Goal: Task Accomplishment & Management: Manage account settings

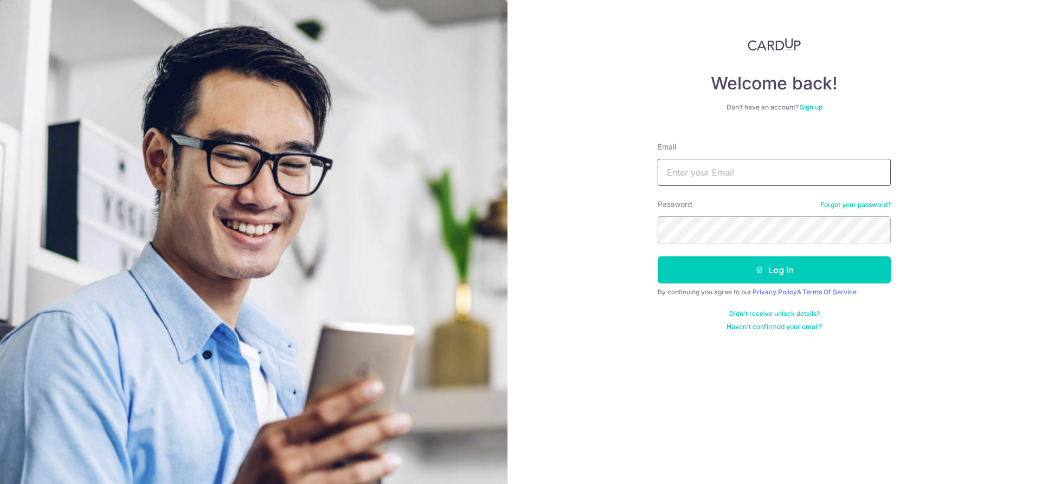
type input "[PERSON_NAME][EMAIL_ADDRESS][DOMAIN_NAME]"
click at [658, 256] on button "Log in" at bounding box center [774, 269] width 233 height 27
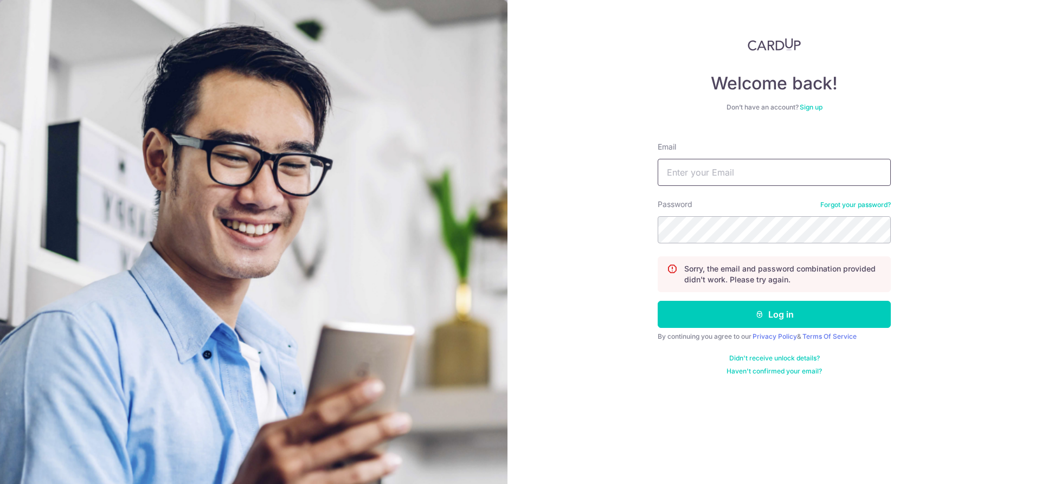
drag, startPoint x: 723, startPoint y: 174, endPoint x: 738, endPoint y: 138, distance: 38.4
click at [729, 162] on input "Email" at bounding box center [774, 172] width 233 height 27
drag, startPoint x: 782, startPoint y: 177, endPoint x: 777, endPoint y: 181, distance: 6.6
click at [782, 177] on input "Email" at bounding box center [774, 172] width 233 height 27
type input "[PERSON_NAME][EMAIL_ADDRESS][DOMAIN_NAME]"
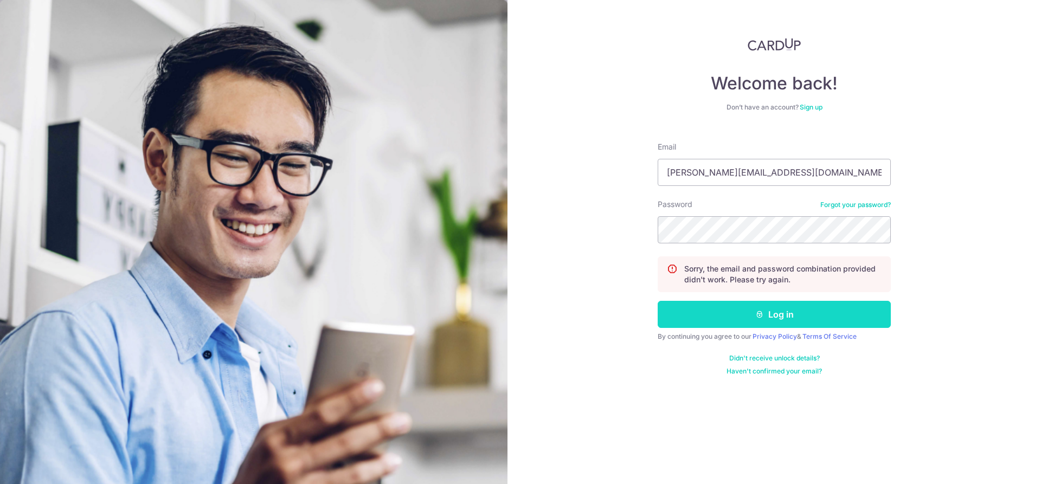
click at [727, 314] on button "Log in" at bounding box center [774, 314] width 233 height 27
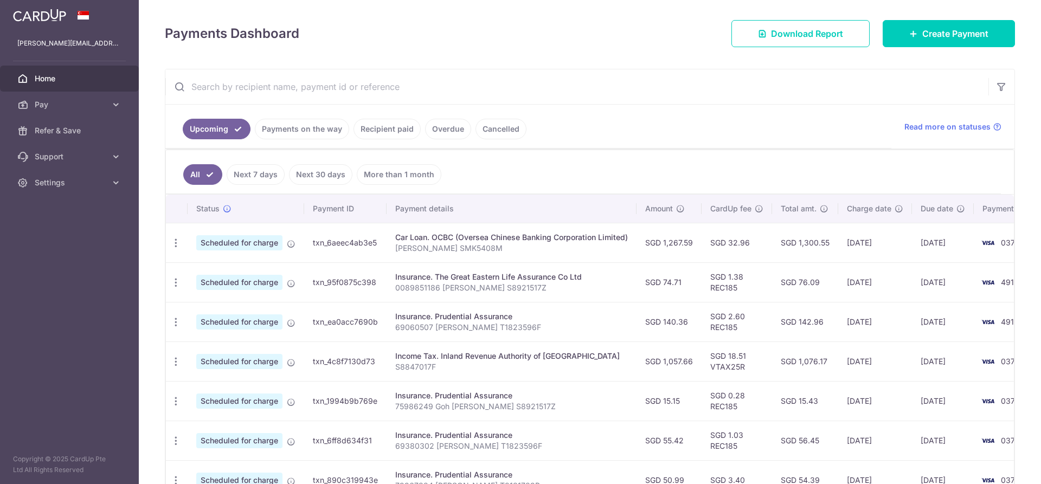
scroll to position [163, 0]
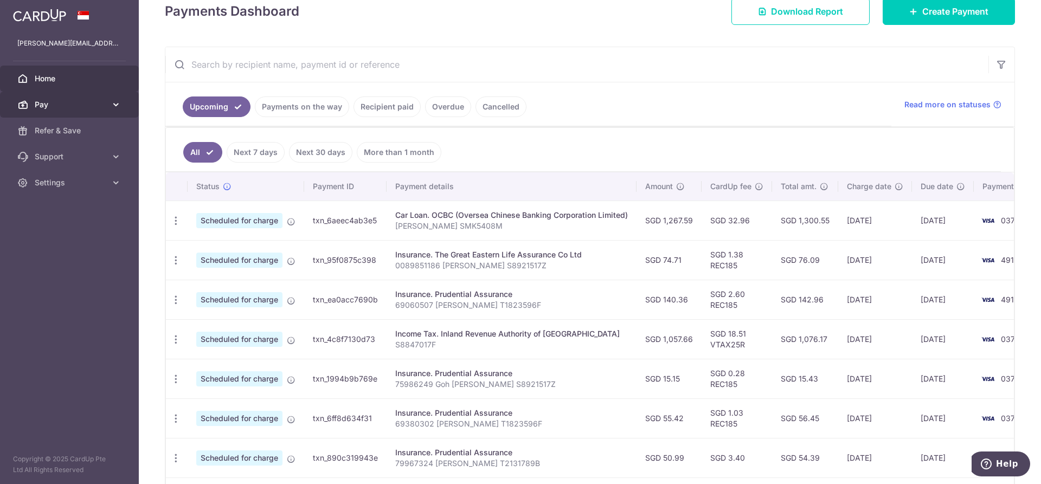
click at [105, 105] on span "Pay" at bounding box center [71, 104] width 72 height 11
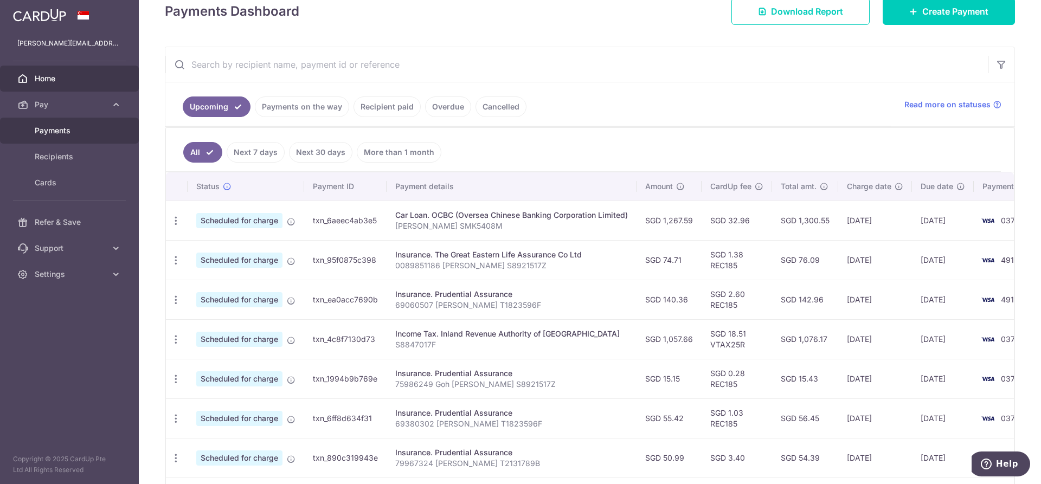
click at [93, 126] on span "Payments" at bounding box center [71, 130] width 72 height 11
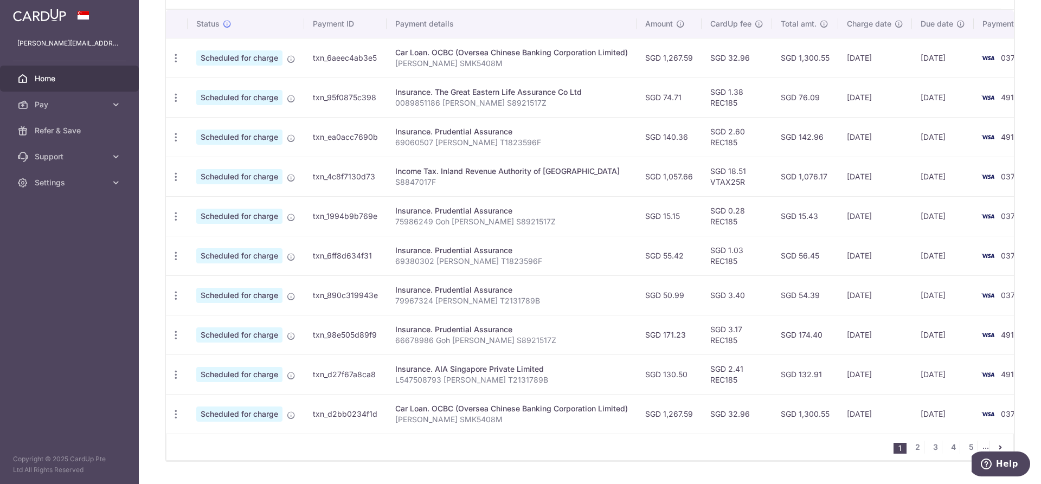
scroll to position [0, 44]
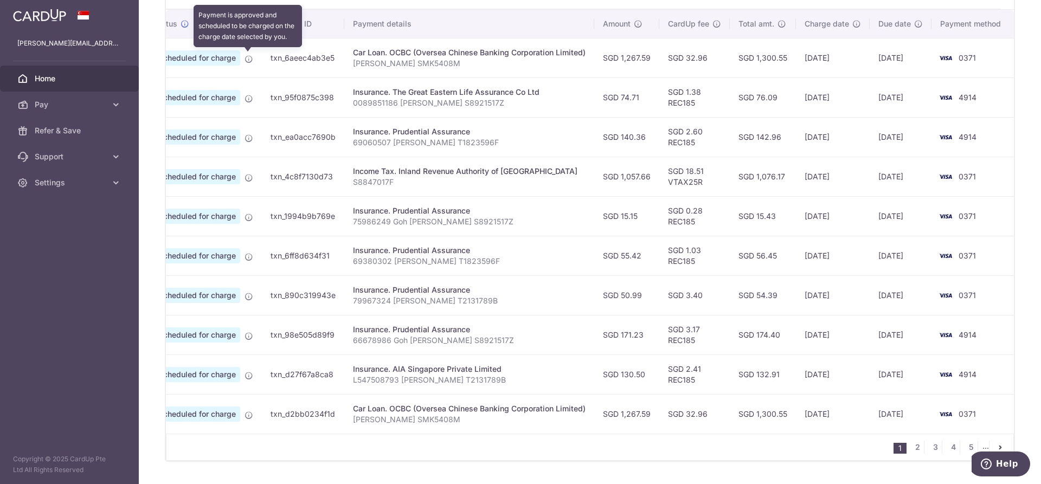
click at [245, 62] on icon at bounding box center [249, 59] width 9 height 9
click at [191, 52] on span "Scheduled for charge" at bounding box center [197, 57] width 86 height 15
click at [192, 54] on span "Scheduled for charge" at bounding box center [197, 57] width 86 height 15
click at [192, 56] on span "Scheduled for charge" at bounding box center [197, 57] width 86 height 15
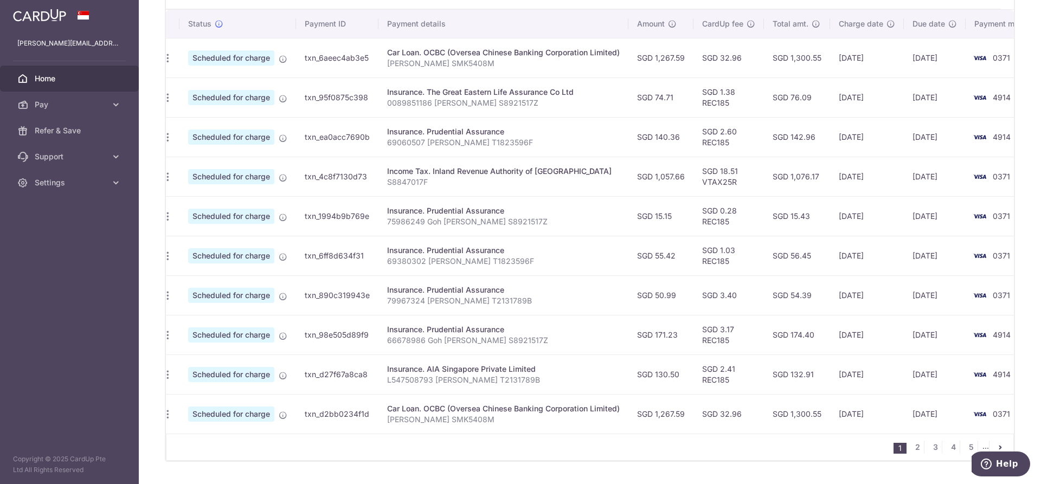
scroll to position [0, 0]
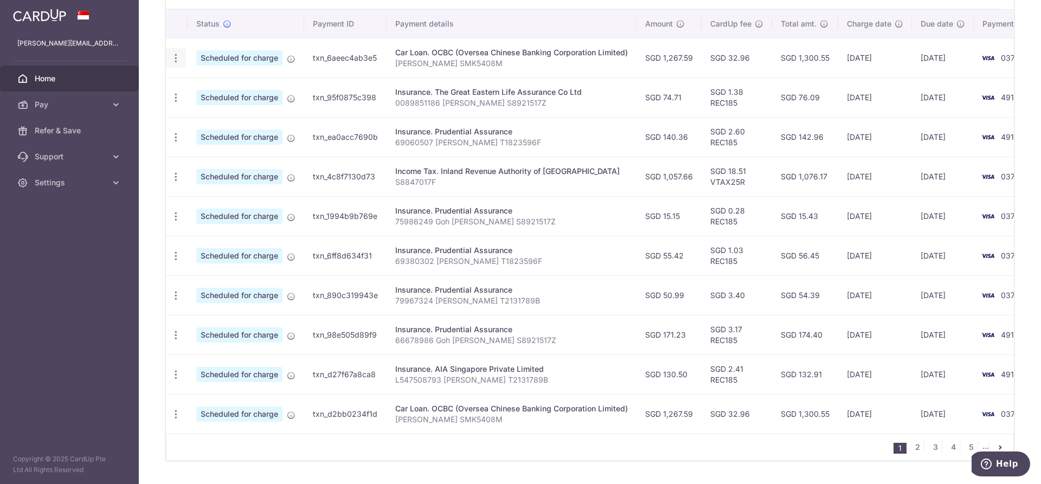
click at [175, 62] on icon "button" at bounding box center [175, 58] width 11 height 11
click at [216, 88] on span "Update payment" at bounding box center [234, 87] width 74 height 13
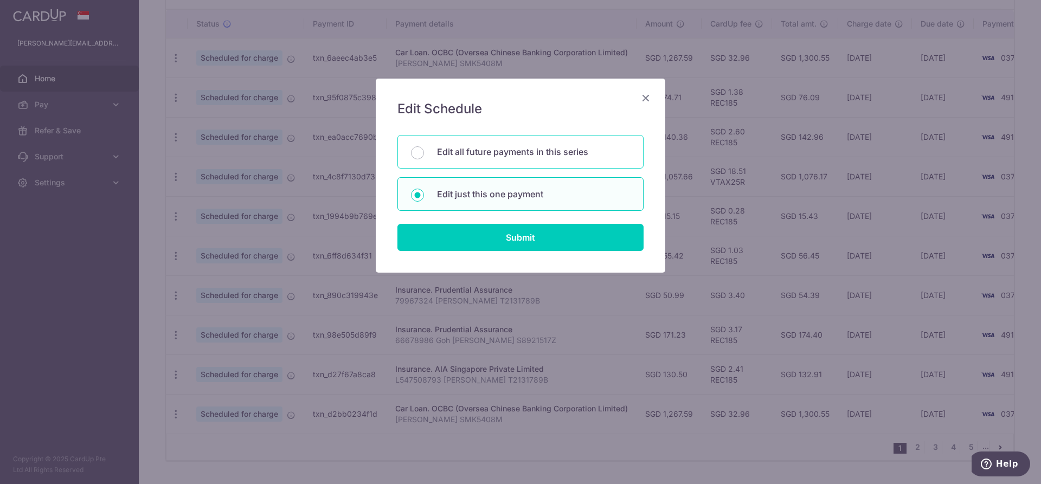
click at [454, 146] on p "Edit all future payments in this series" at bounding box center [533, 151] width 193 height 13
click at [424, 146] on input "Edit all future payments in this series" at bounding box center [417, 152] width 13 height 13
radio input "true"
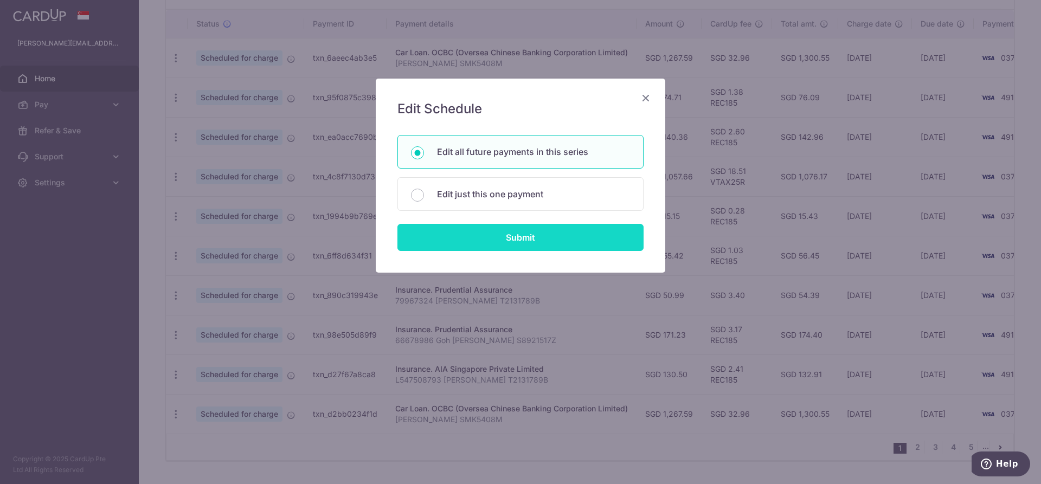
click at [515, 239] on input "Submit" at bounding box center [520, 237] width 246 height 27
radio input "true"
type input "1,267.59"
type input "[PERSON_NAME] SMK5408M"
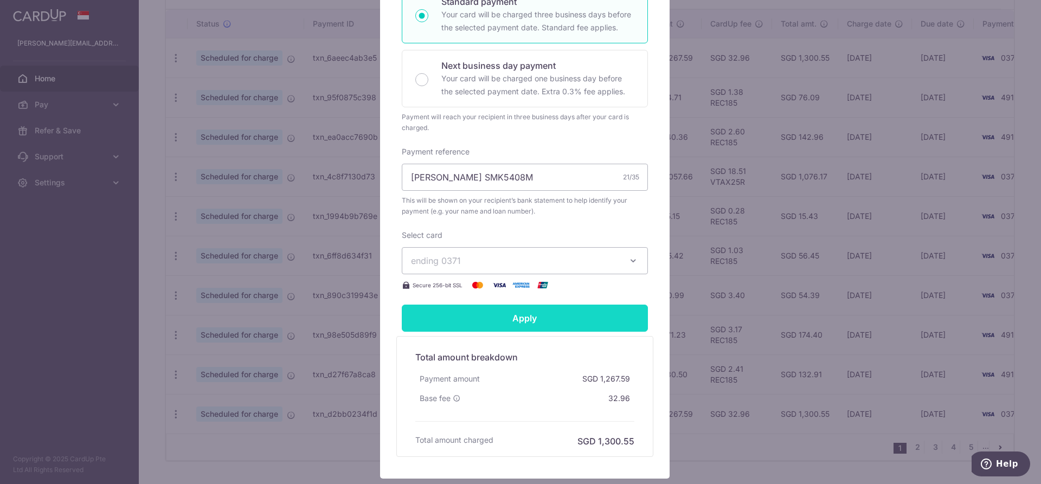
scroll to position [271, 0]
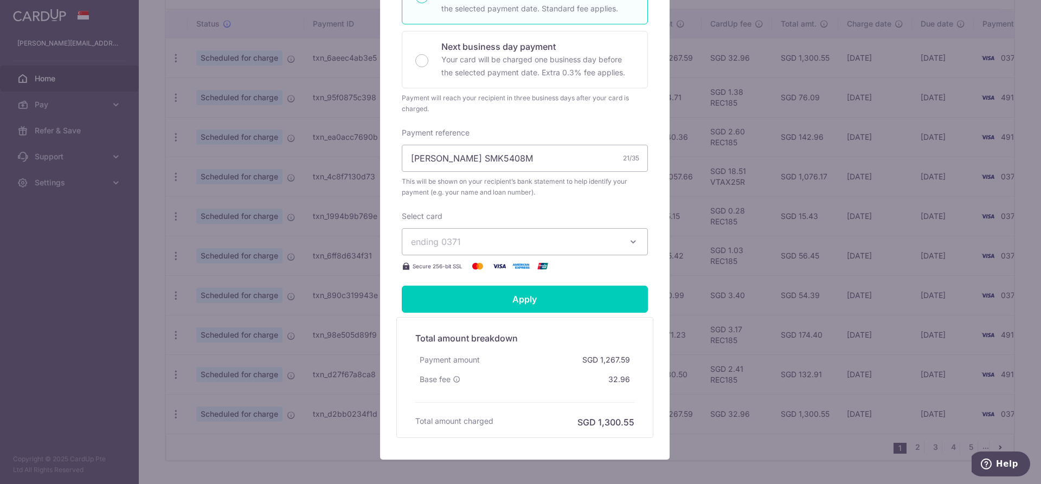
click at [637, 242] on button "ending 0371" at bounding box center [525, 241] width 246 height 27
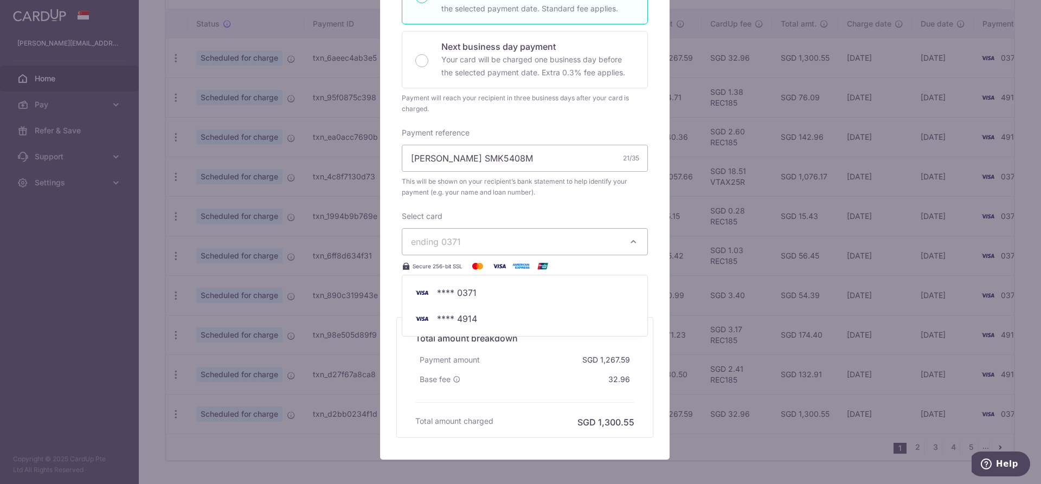
click at [637, 242] on button "ending 0371" at bounding box center [525, 241] width 246 height 27
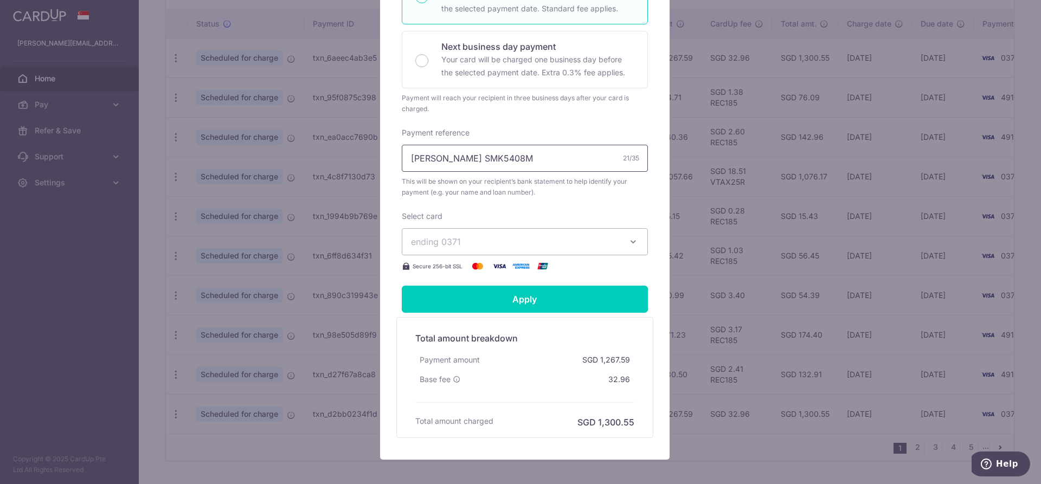
scroll to position [0, 0]
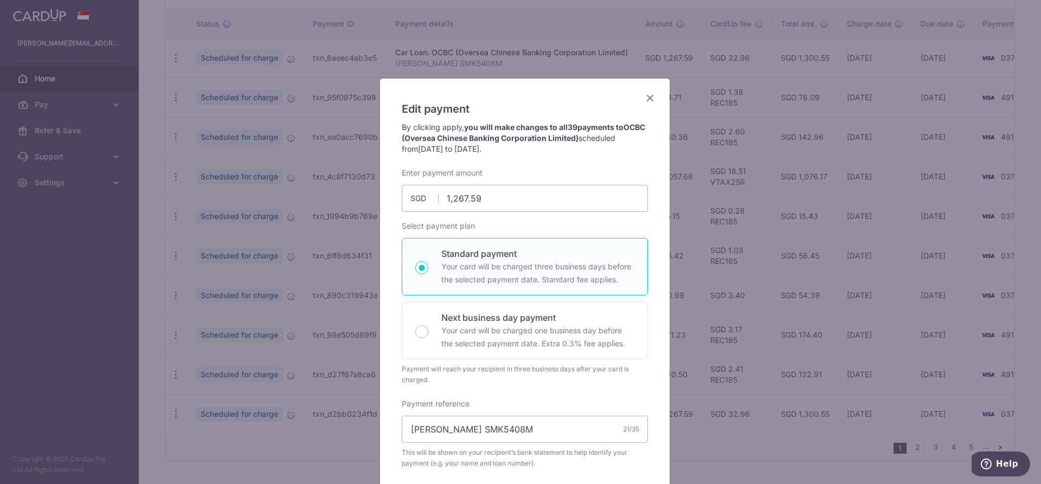
click at [644, 95] on icon "Close" at bounding box center [650, 98] width 13 height 14
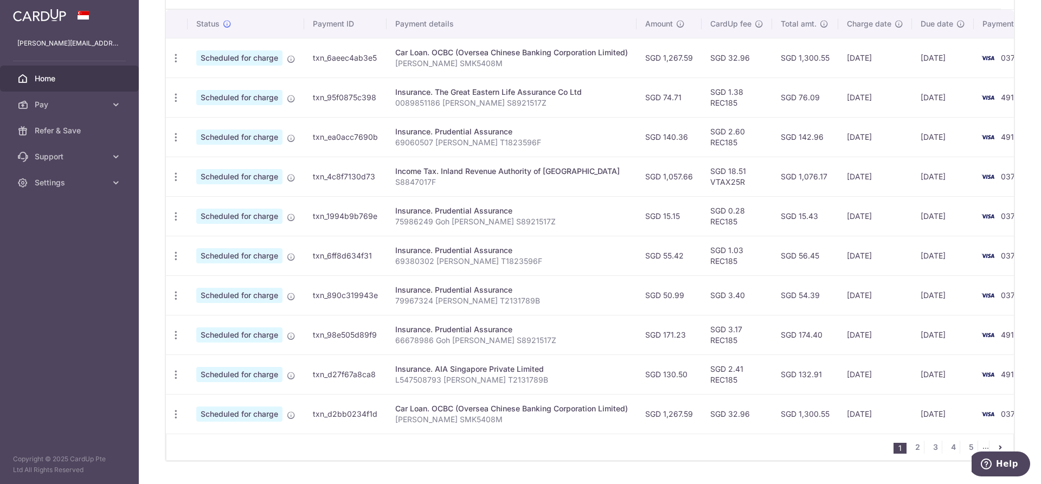
click at [433, 59] on p "[PERSON_NAME] SMK5408M" at bounding box center [511, 63] width 233 height 11
click at [98, 107] on span "Pay" at bounding box center [71, 104] width 72 height 11
click at [74, 131] on span "Payments" at bounding box center [71, 130] width 72 height 11
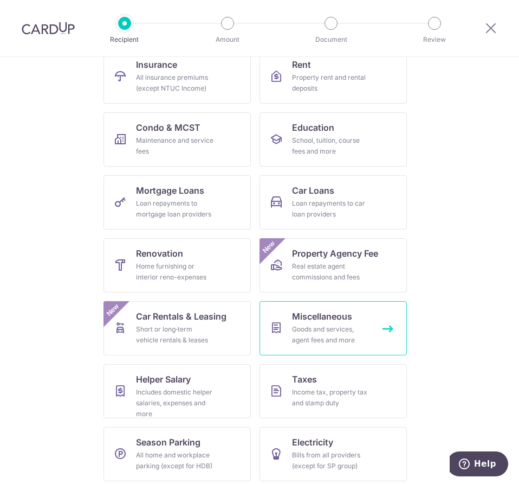
scroll to position [127, 0]
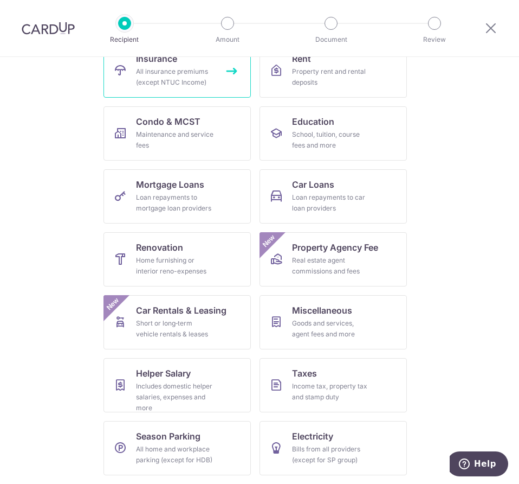
click at [156, 80] on div "All insurance premiums (except NTUC Income)" at bounding box center [175, 77] width 78 height 22
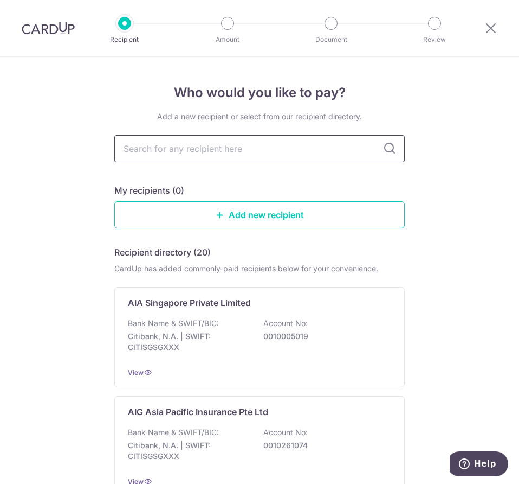
click at [219, 147] on input "text" at bounding box center [259, 148] width 291 height 27
type input "prudential"
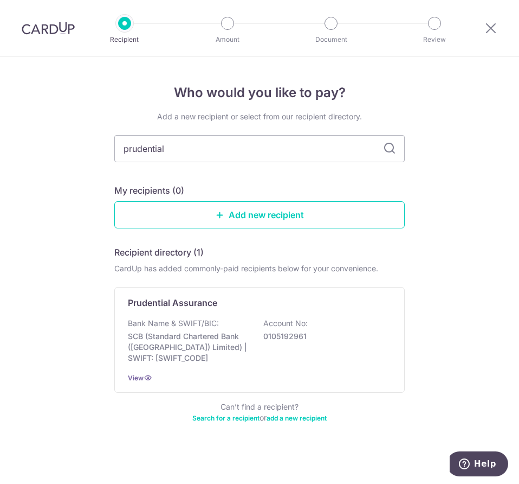
click at [178, 179] on div "Add a new recipient or select from our recipient directory. prudential My recip…" at bounding box center [259, 273] width 291 height 325
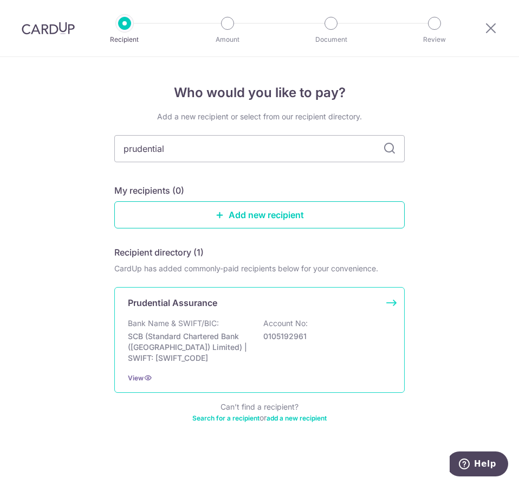
click at [196, 306] on p "Prudential Assurance" at bounding box center [172, 302] width 89 height 13
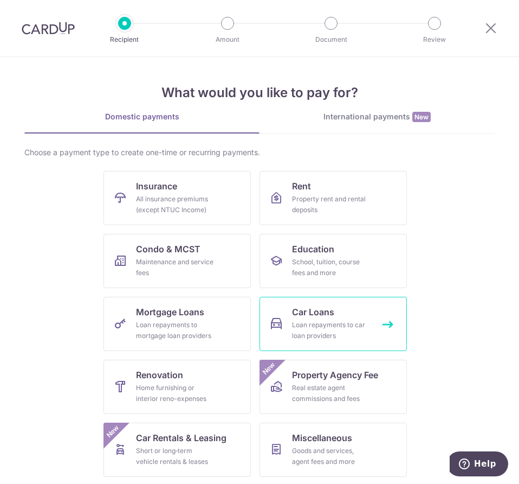
click at [302, 309] on span "Car Loans" at bounding box center [313, 311] width 42 height 13
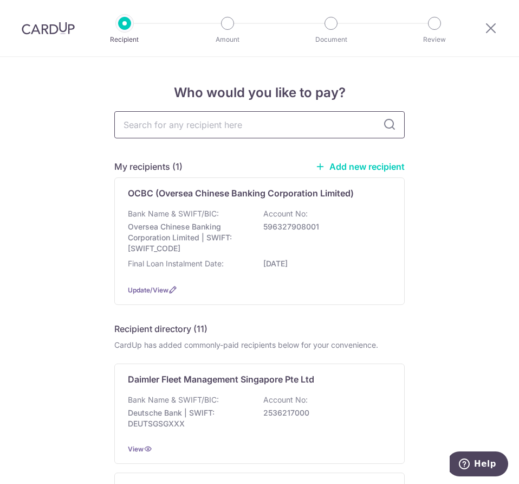
click at [207, 126] on input "text" at bounding box center [259, 124] width 291 height 27
click at [243, 121] on input "text" at bounding box center [259, 124] width 291 height 27
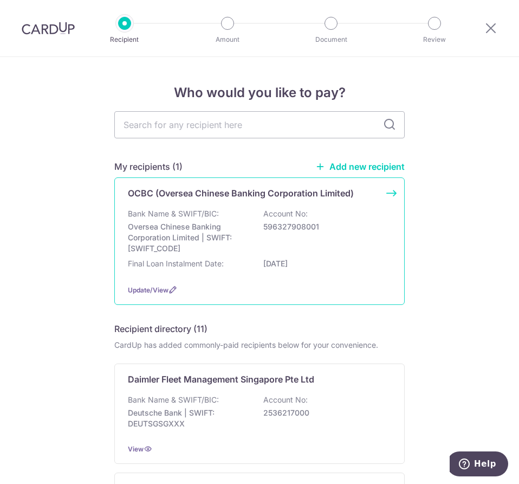
click at [395, 193] on div "OCBC (Oversea Chinese Banking Corporation Limited) Bank Name & SWIFT/BIC: Overs…" at bounding box center [259, 240] width 291 height 127
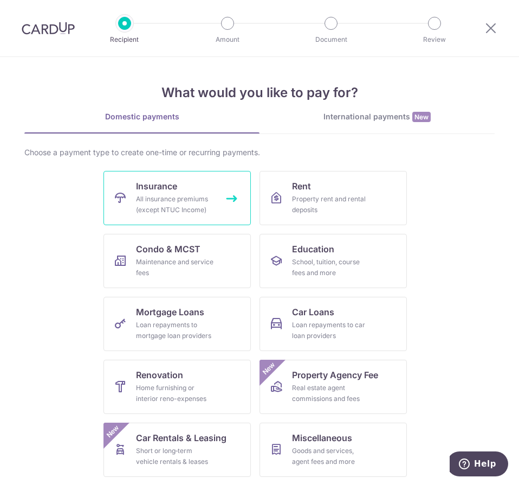
click at [155, 197] on div "All insurance premiums (except NTUC Income)" at bounding box center [175, 205] width 78 height 22
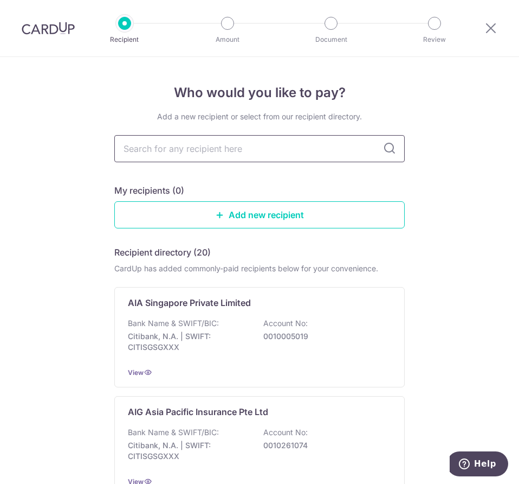
click at [275, 149] on input "text" at bounding box center [259, 148] width 291 height 27
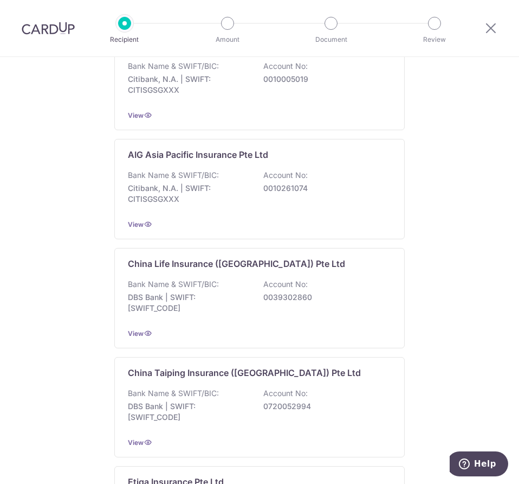
scroll to position [271, 0]
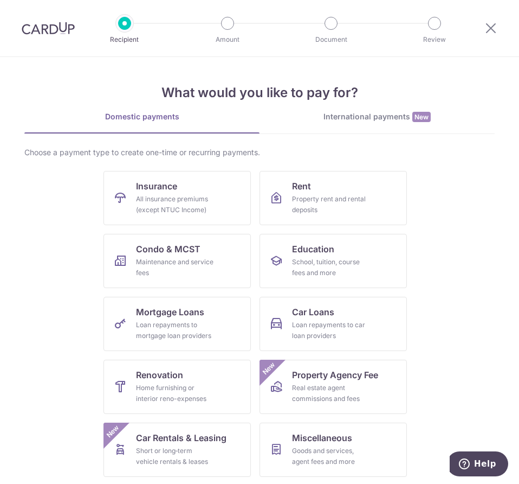
click at [46, 29] on img at bounding box center [48, 28] width 53 height 13
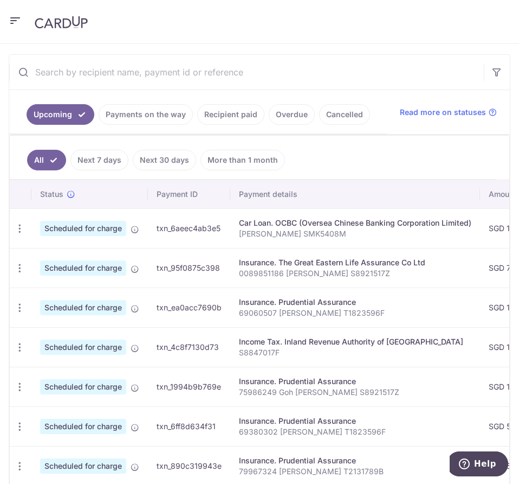
scroll to position [217, 0]
click at [20, 225] on icon "button" at bounding box center [19, 227] width 11 height 11
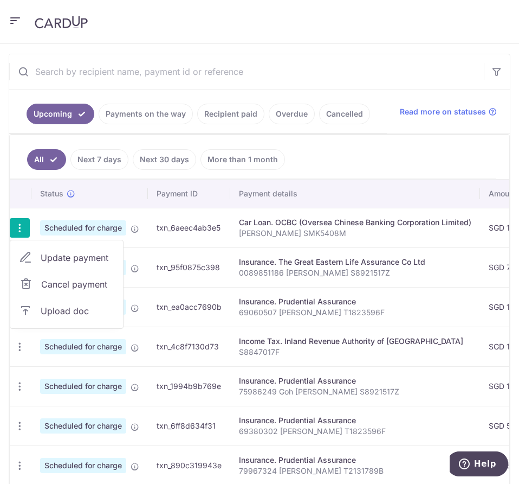
click at [363, 29] on header at bounding box center [259, 22] width 519 height 44
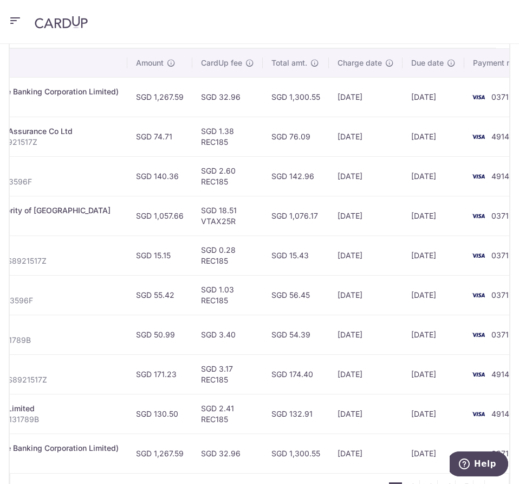
scroll to position [336, 0]
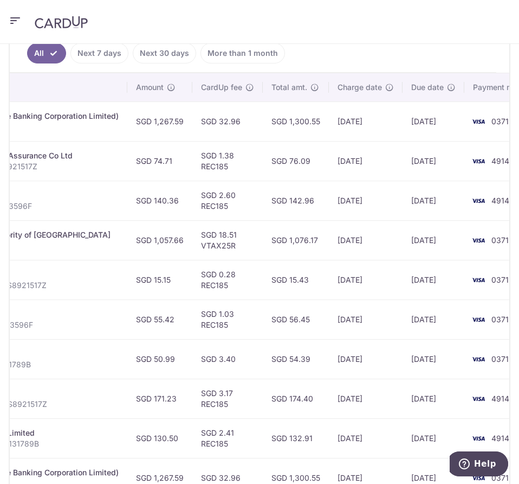
click at [408, 41] on header at bounding box center [259, 22] width 519 height 44
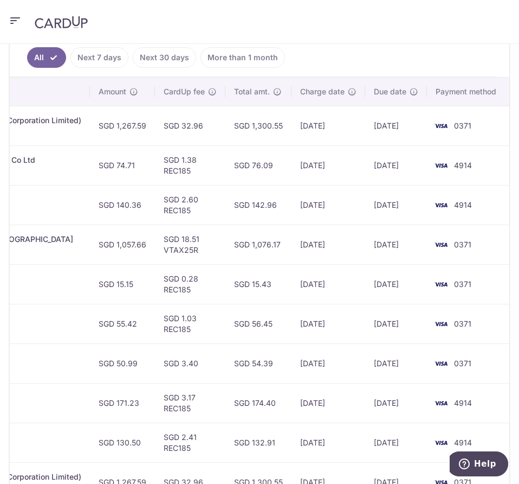
scroll to position [326, 0]
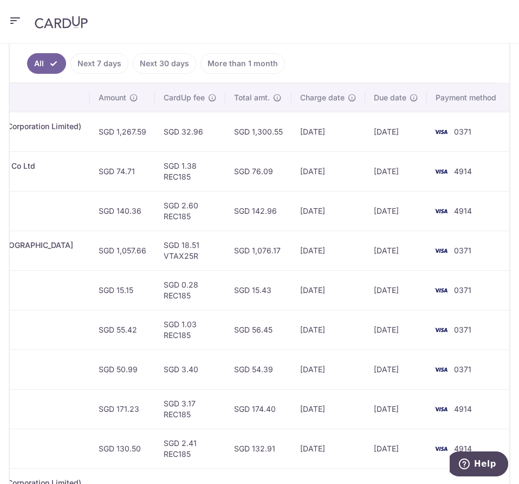
click at [237, 383] on td "SGD 54.39" at bounding box center [259, 369] width 66 height 40
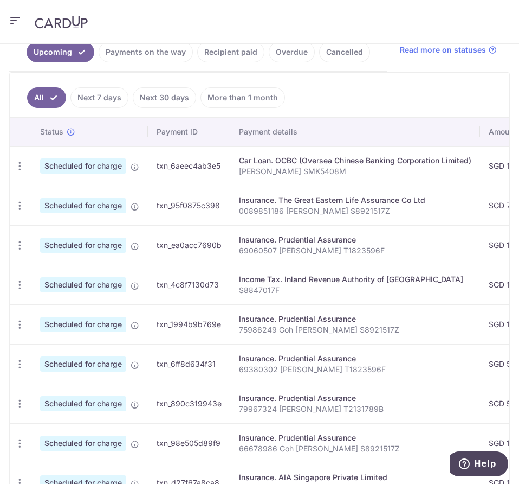
scroll to position [272, 0]
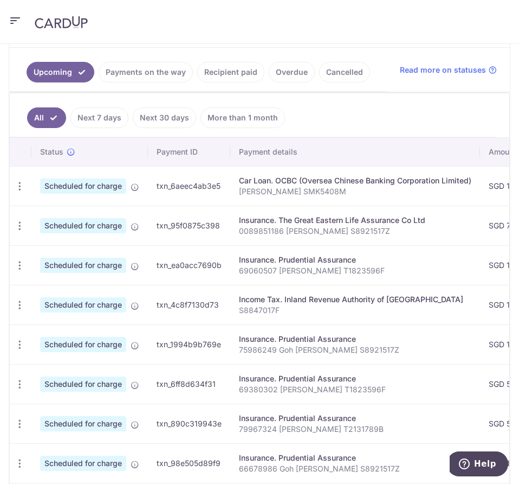
drag, startPoint x: 351, startPoint y: 439, endPoint x: 353, endPoint y: 460, distance: 20.7
click at [351, 439] on td "Insurance. Prudential Assurance 79967324 [PERSON_NAME] T2131789B" at bounding box center [355, 423] width 250 height 40
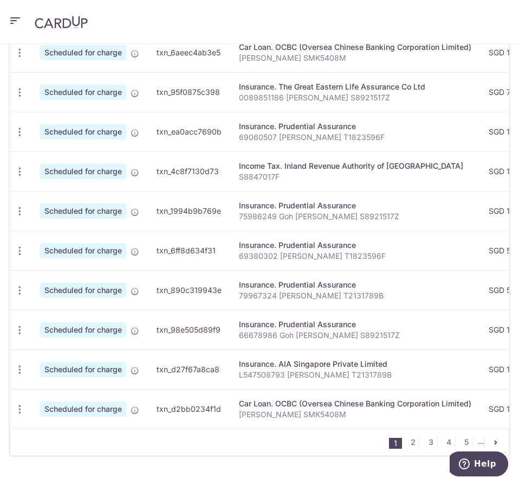
scroll to position [380, 0]
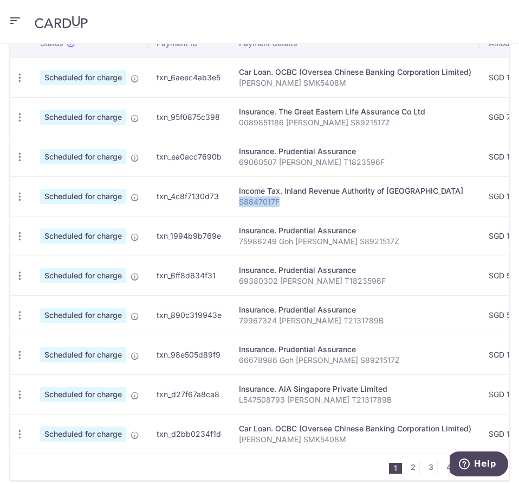
drag, startPoint x: 281, startPoint y: 202, endPoint x: 232, endPoint y: 205, distance: 48.9
click at [232, 205] on td "Income Tax. Inland Revenue Authority of [GEOGRAPHIC_DATA] S8847017F" at bounding box center [355, 196] width 250 height 40
copy p "S8847017F"
click at [290, 191] on div "Income Tax. Inland Revenue Authority of [GEOGRAPHIC_DATA]" at bounding box center [355, 190] width 233 height 11
drag, startPoint x: 239, startPoint y: 190, endPoint x: 441, endPoint y: 189, distance: 202.3
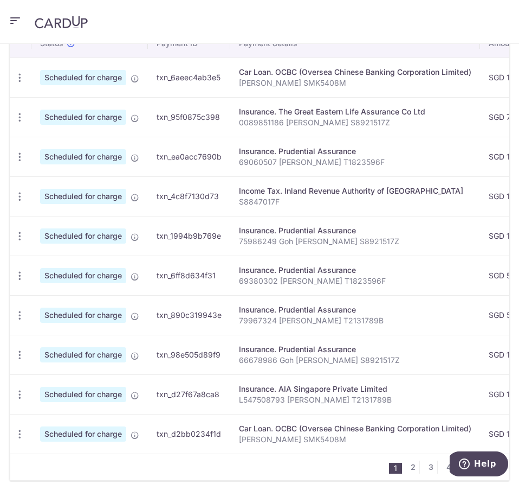
click at [441, 189] on div "Income Tax. Inland Revenue Authority of [GEOGRAPHIC_DATA]" at bounding box center [355, 190] width 233 height 11
copy div "Income Tax. Inland Revenue Authority of [GEOGRAPHIC_DATA]"
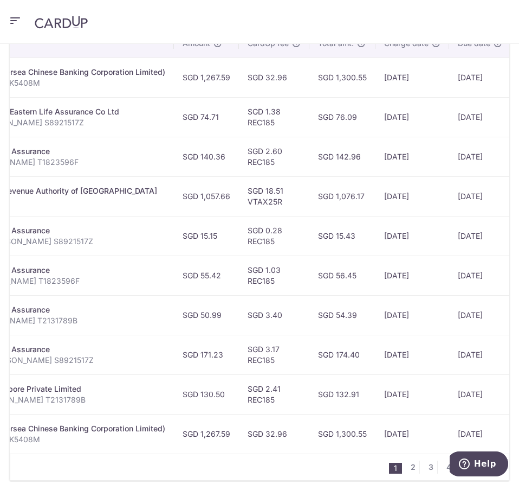
scroll to position [0, 392]
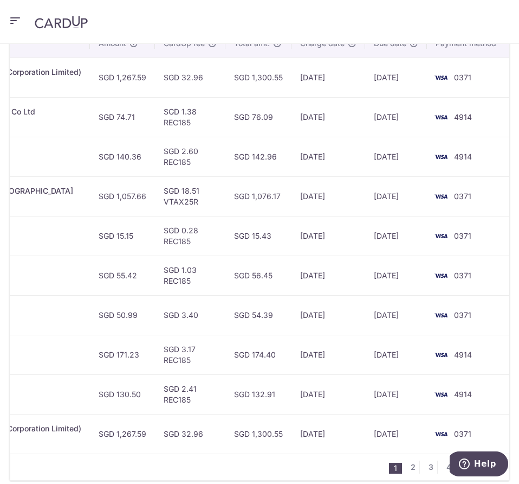
click at [160, 197] on td "SGD 18.51 VTAX25R" at bounding box center [190, 196] width 70 height 40
drag, startPoint x: 163, startPoint y: 202, endPoint x: 197, endPoint y: 205, distance: 34.3
click at [197, 205] on td "SGD 18.51 VTAX25R" at bounding box center [190, 196] width 70 height 40
copy td "VTAX25R"
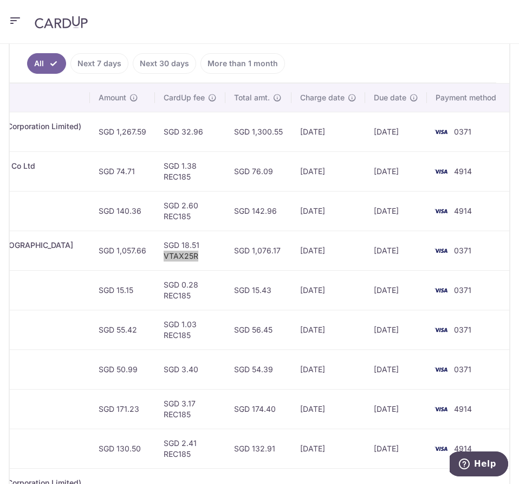
scroll to position [380, 0]
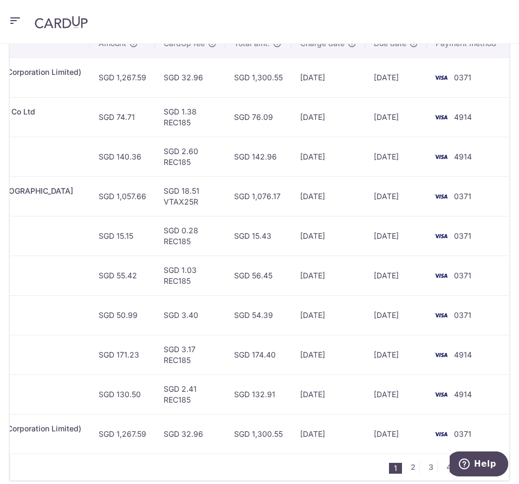
click at [389, 453] on div "Status Payment ID Payment details Amount CardUp fee Total amt. Charge date Due …" at bounding box center [260, 241] width 500 height 424
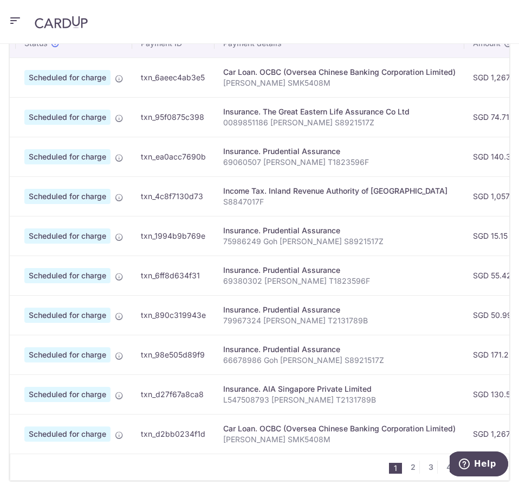
scroll to position [0, 0]
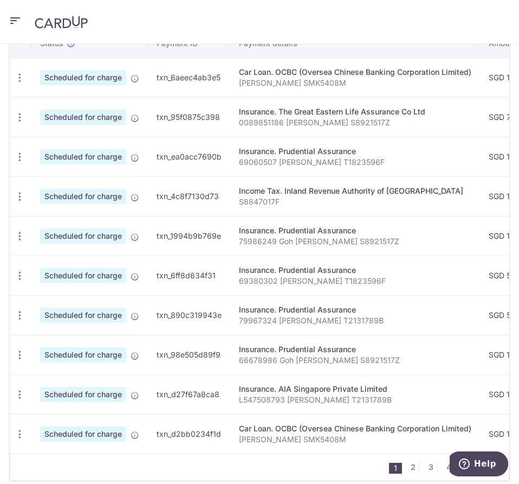
drag, startPoint x: 235, startPoint y: 110, endPoint x: 439, endPoint y: 111, distance: 203.9
click at [429, 107] on td "Insurance. The Great Eastern Life Assurance Co Ltd 0089851186 [PERSON_NAME] S89…" at bounding box center [355, 117] width 250 height 40
copy div "Insurance. The Great Eastern Life Assurance Co Ltd"
drag, startPoint x: 239, startPoint y: 123, endPoint x: 435, endPoint y: 207, distance: 213.3
click at [382, 125] on p "0089851186 [PERSON_NAME] S8921517Z" at bounding box center [355, 122] width 233 height 11
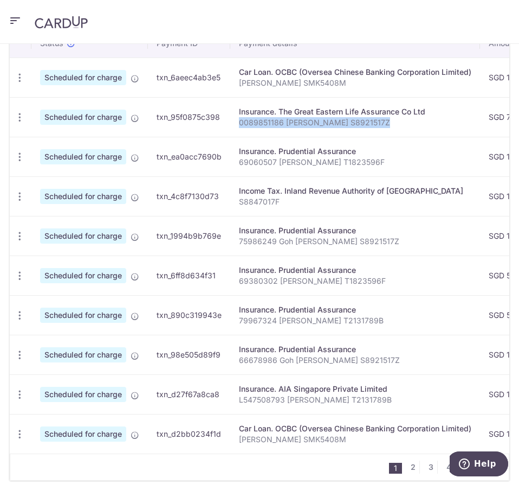
copy p "0089851186 [PERSON_NAME] S8921517Z"
drag, startPoint x: 348, startPoint y: 113, endPoint x: 363, endPoint y: 149, distance: 38.7
click at [348, 113] on div "Insurance. The Great Eastern Life Assurance Co Ltd" at bounding box center [355, 111] width 233 height 11
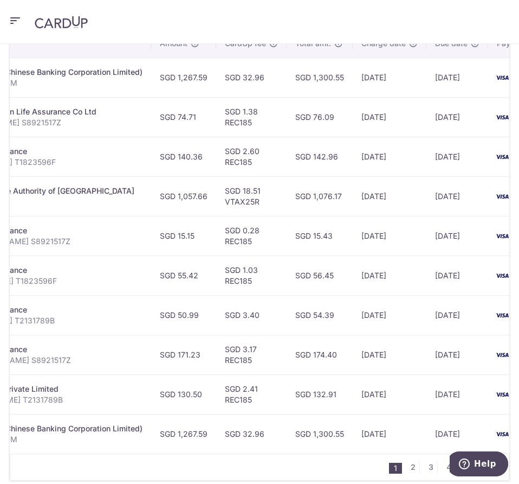
scroll to position [0, 334]
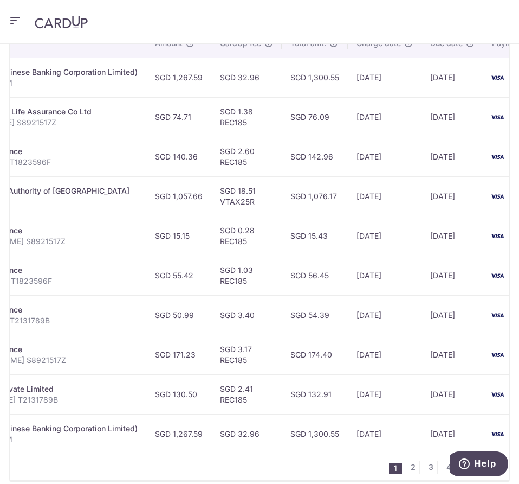
drag, startPoint x: 191, startPoint y: 115, endPoint x: 174, endPoint y: 120, distance: 17.4
click at [174, 120] on td "SGD 74.71" at bounding box center [178, 117] width 65 height 40
copy td "74.71"
click at [239, 126] on td "SGD 1.38 REC185" at bounding box center [246, 117] width 70 height 40
drag, startPoint x: 247, startPoint y: 123, endPoint x: 237, endPoint y: 131, distance: 12.7
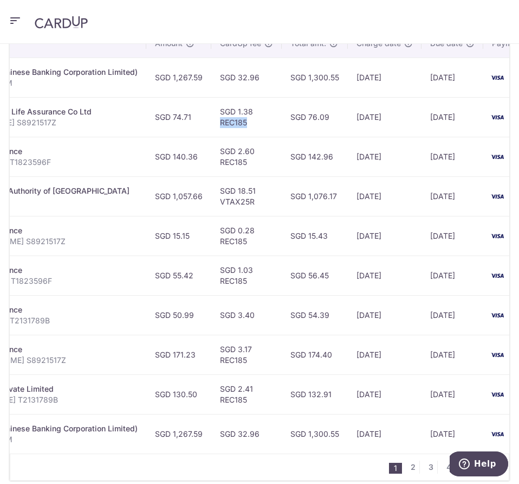
click at [212, 123] on td "SGD 1.38 REC185" at bounding box center [246, 117] width 70 height 40
copy td "REC185"
click at [420, 459] on nav "1 2 3 4 5 ..." at bounding box center [449, 467] width 120 height 26
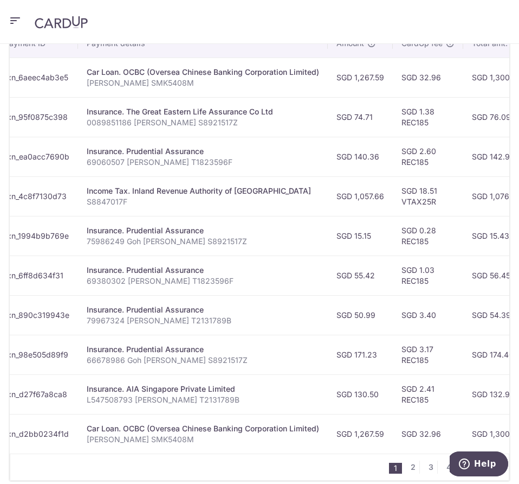
scroll to position [0, 146]
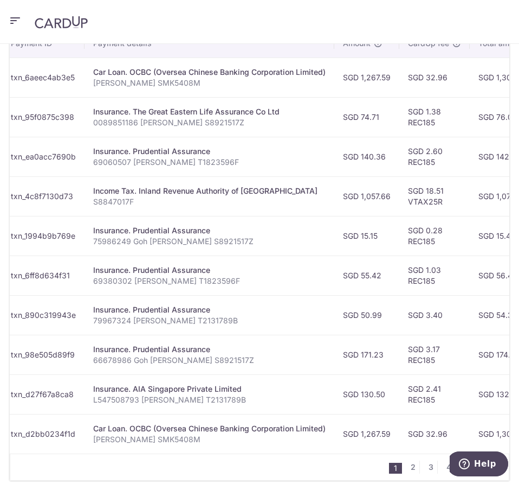
drag, startPoint x: 212, startPoint y: 149, endPoint x: 89, endPoint y: 147, distance: 123.1
click at [89, 147] on td "Insurance. Prudential Assurance 69060507 [PERSON_NAME] T1823596F" at bounding box center [210, 157] width 250 height 40
copy div "Insurance. Prudential Assurance"
click at [215, 162] on p "69060507 [PERSON_NAME] T1823596F" at bounding box center [209, 162] width 233 height 11
drag, startPoint x: 215, startPoint y: 162, endPoint x: 88, endPoint y: 157, distance: 127.0
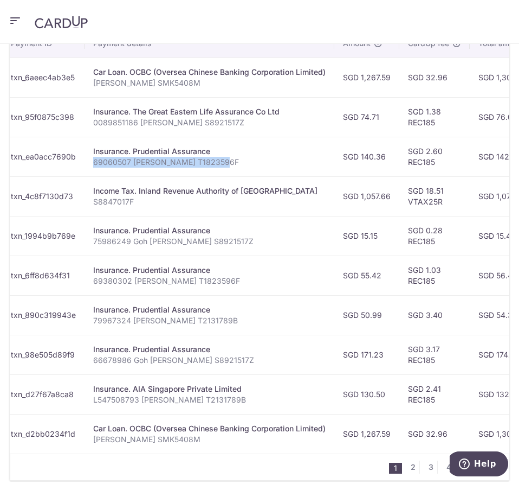
click at [88, 157] on td "Insurance. Prudential Assurance 69060507 [PERSON_NAME] T1823596F" at bounding box center [210, 157] width 250 height 40
copy p "69060507 [PERSON_NAME] T1823596F"
click at [389, 159] on td "SGD 140.36" at bounding box center [367, 157] width 65 height 40
drag, startPoint x: 388, startPoint y: 158, endPoint x: 362, endPoint y: 158, distance: 26.6
click at [362, 158] on td "SGD 140.36" at bounding box center [367, 157] width 65 height 40
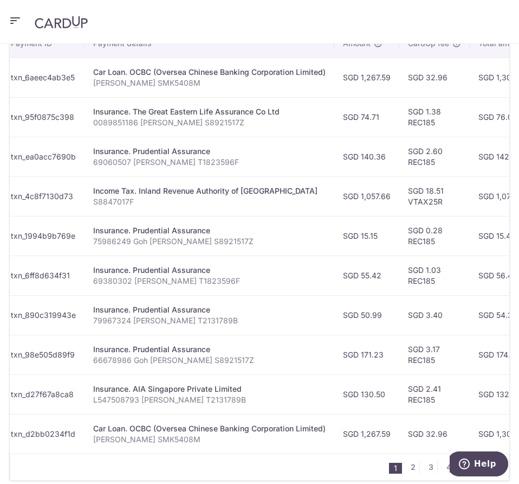
copy td "140.36"
drag, startPoint x: 437, startPoint y: 160, endPoint x: 414, endPoint y: 230, distance: 73.2
click at [410, 164] on td "SGD 2.60 REC185" at bounding box center [435, 157] width 70 height 40
drag, startPoint x: 453, startPoint y: 174, endPoint x: 473, endPoint y: 309, distance: 135.9
click at [453, 175] on td "SGD 2.60 REC185" at bounding box center [435, 157] width 70 height 40
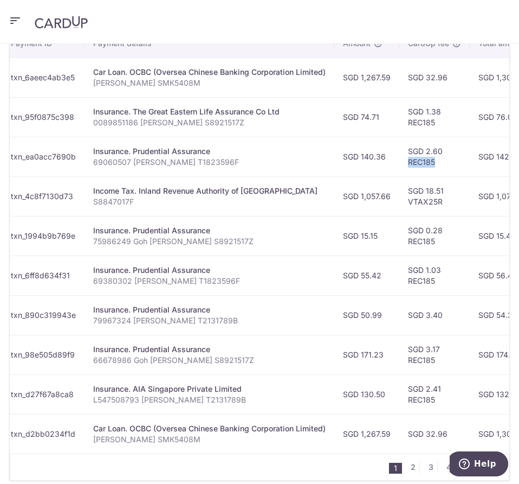
scroll to position [0, 392]
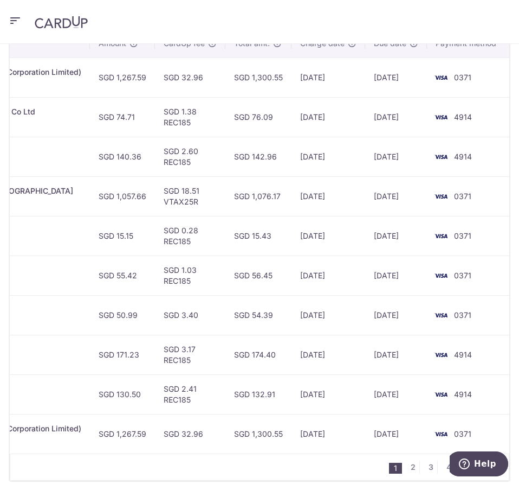
click at [386, 453] on td "[DATE]" at bounding box center [396, 434] width 62 height 40
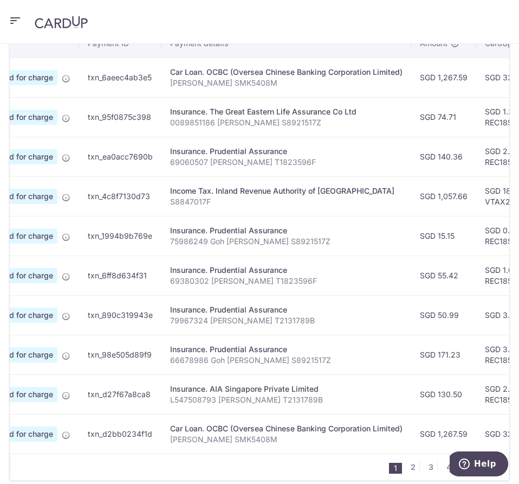
scroll to position [0, 66]
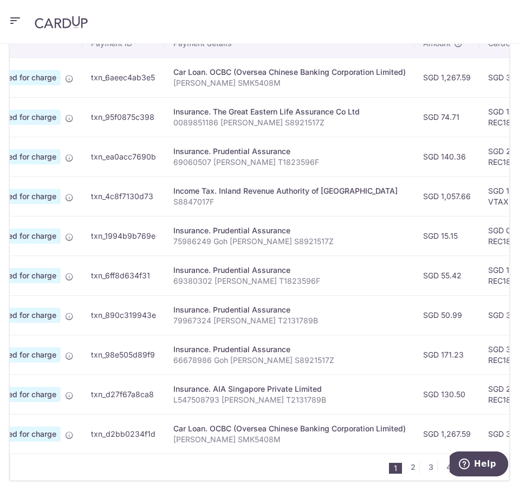
drag, startPoint x: 176, startPoint y: 229, endPoint x: 293, endPoint y: 229, distance: 117.7
click at [293, 228] on td "Insurance. Prudential Assurance 75986249 Goh [PERSON_NAME] S8921517Z" at bounding box center [290, 236] width 250 height 40
drag, startPoint x: 172, startPoint y: 240, endPoint x: 351, endPoint y: 272, distance: 181.1
click at [298, 242] on td "Insurance. Prudential Assurance 75986249 Goh [PERSON_NAME] S8921517Z" at bounding box center [290, 236] width 250 height 40
drag, startPoint x: 465, startPoint y: 235, endPoint x: 445, endPoint y: 237, distance: 20.2
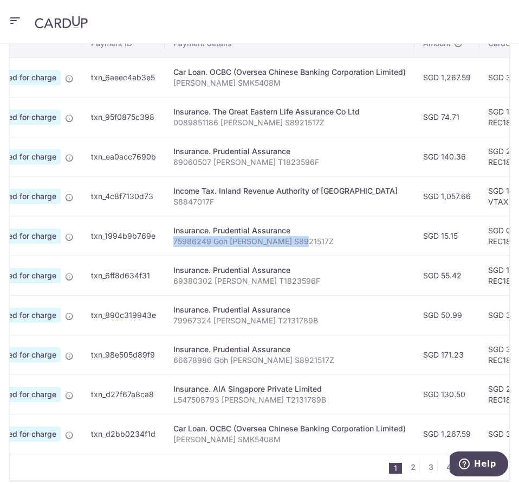
click at [442, 235] on td "SGD 15.15" at bounding box center [447, 236] width 65 height 40
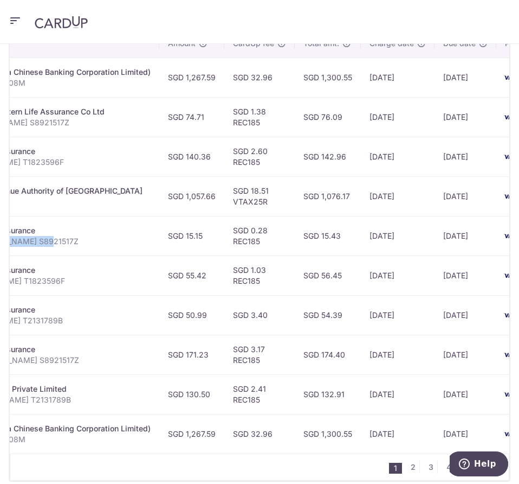
scroll to position [0, 392]
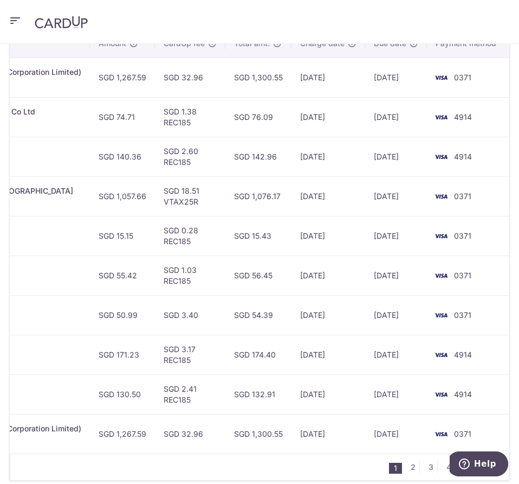
drag, startPoint x: 277, startPoint y: 331, endPoint x: 346, endPoint y: 370, distance: 79.6
click at [277, 331] on td "SGD 54.39" at bounding box center [259, 315] width 66 height 40
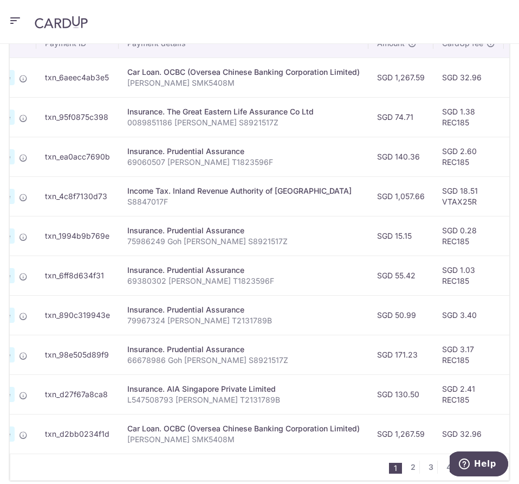
scroll to position [0, 115]
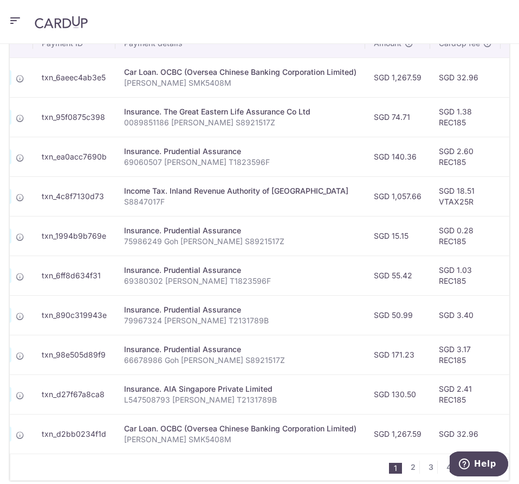
drag, startPoint x: 242, startPoint y: 265, endPoint x: 114, endPoint y: 262, distance: 128.5
click at [114, 262] on tr "Update payment Cancel payment Scheduled for charge txn_6ff8d634f31 Insurance. P…" at bounding box center [340, 275] width 890 height 40
drag, startPoint x: 219, startPoint y: 258, endPoint x: 229, endPoint y: 268, distance: 14.2
click at [219, 258] on td "Insurance. Prudential Assurance 69380302 [PERSON_NAME] T1823596F" at bounding box center [240, 275] width 250 height 40
drag, startPoint x: 245, startPoint y: 271, endPoint x: 117, endPoint y: 267, distance: 128.0
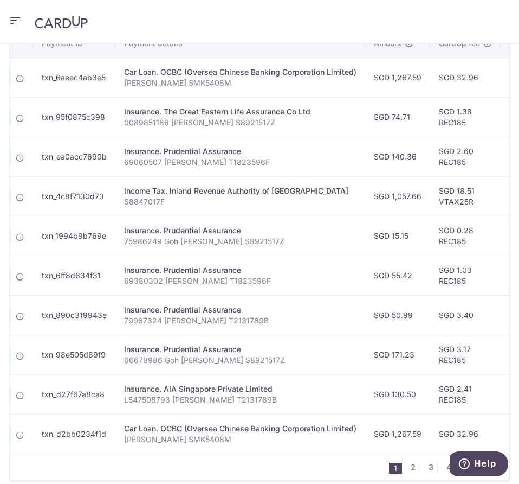
click at [117, 267] on td "Insurance. Prudential Assurance 69380302 [PERSON_NAME] T1823596F" at bounding box center [240, 275] width 250 height 40
click at [418, 276] on td "SGD 55.42" at bounding box center [397, 275] width 65 height 40
drag, startPoint x: 416, startPoint y: 277, endPoint x: 409, endPoint y: 271, distance: 9.2
click at [393, 276] on td "SGD 55.42" at bounding box center [397, 275] width 65 height 40
click at [233, 275] on p "69380302 [PERSON_NAME] T1823596F" at bounding box center [240, 280] width 233 height 11
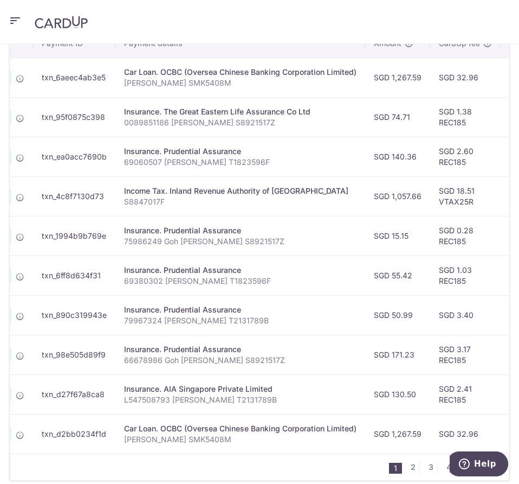
drag, startPoint x: 239, startPoint y: 271, endPoint x: 130, endPoint y: 265, distance: 108.6
click at [130, 265] on div "Insurance. Prudential Assurance" at bounding box center [240, 270] width 233 height 11
drag, startPoint x: 246, startPoint y: 268, endPoint x: 106, endPoint y: 267, distance: 140.4
click at [106, 267] on tr "Update payment Cancel payment Scheduled for charge txn_6ff8d634f31 Insurance. P…" at bounding box center [340, 275] width 890 height 40
click at [162, 263] on td "Insurance. Prudential Assurance 69380302 [PERSON_NAME] T1823596F" at bounding box center [240, 275] width 250 height 40
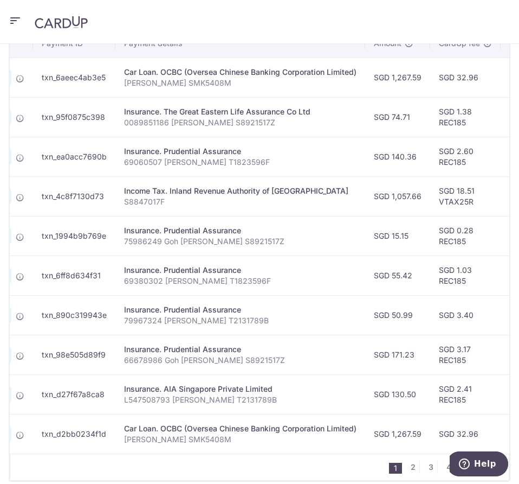
drag, startPoint x: 242, startPoint y: 269, endPoint x: 123, endPoint y: 271, distance: 119.3
click at [123, 271] on td "Insurance. Prudential Assurance 69380302 [PERSON_NAME] T1823596F" at bounding box center [240, 275] width 250 height 40
click at [216, 281] on p "69380302 [PERSON_NAME] T1823596F" at bounding box center [240, 280] width 233 height 11
drag, startPoint x: 253, startPoint y: 281, endPoint x: 124, endPoint y: 284, distance: 128.5
click at [124, 284] on p "69380302 [PERSON_NAME] T1823596F" at bounding box center [240, 280] width 233 height 11
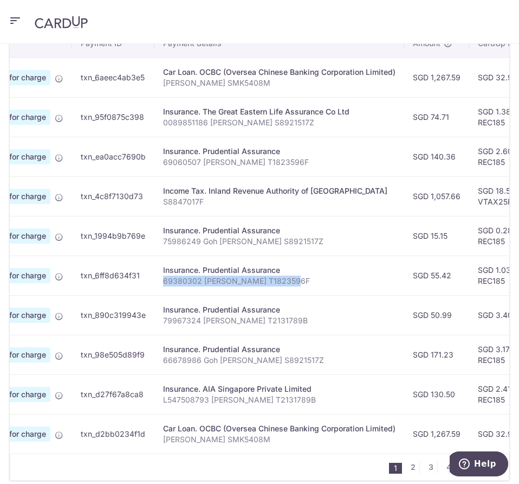
scroll to position [0, 0]
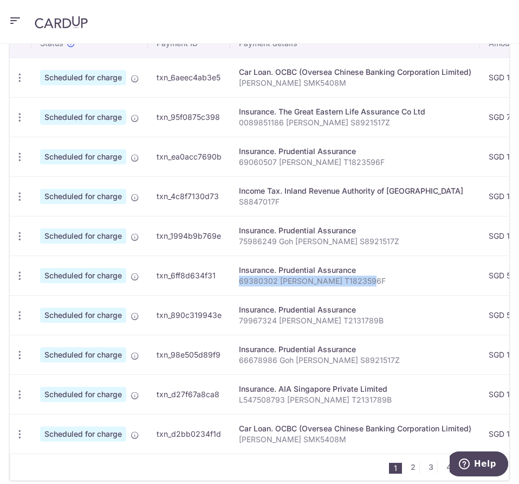
drag, startPoint x: 357, startPoint y: 310, endPoint x: 237, endPoint y: 309, distance: 119.8
click at [237, 309] on td "Insurance. Prudential Assurance 79967324 [PERSON_NAME] T2131789B" at bounding box center [355, 315] width 250 height 40
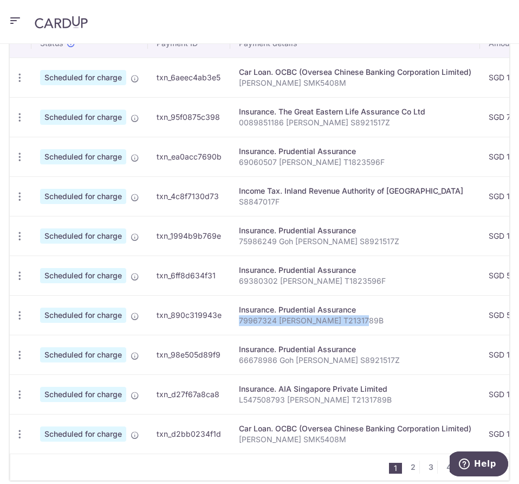
drag, startPoint x: 320, startPoint y: 318, endPoint x: 238, endPoint y: 327, distance: 82.3
click at [238, 327] on td "Insurance. Prudential Assurance 79967324 [PERSON_NAME] T2131789B" at bounding box center [355, 315] width 250 height 40
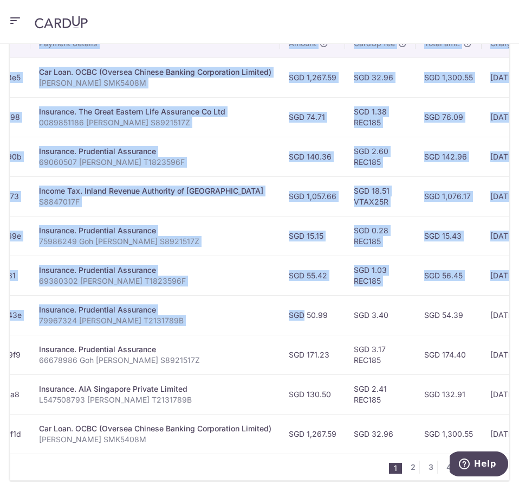
scroll to position [0, 392]
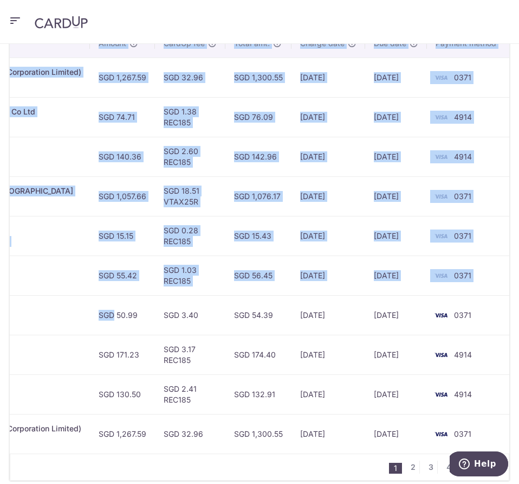
drag, startPoint x: 497, startPoint y: 315, endPoint x: 136, endPoint y: 303, distance: 360.8
click at [136, 303] on td "SGD 50.99" at bounding box center [122, 315] width 65 height 40
click at [134, 311] on td "SGD 50.99" at bounding box center [122, 315] width 65 height 40
drag, startPoint x: 134, startPoint y: 316, endPoint x: 118, endPoint y: 313, distance: 17.1
click at [118, 313] on td "SGD 50.99" at bounding box center [122, 315] width 65 height 40
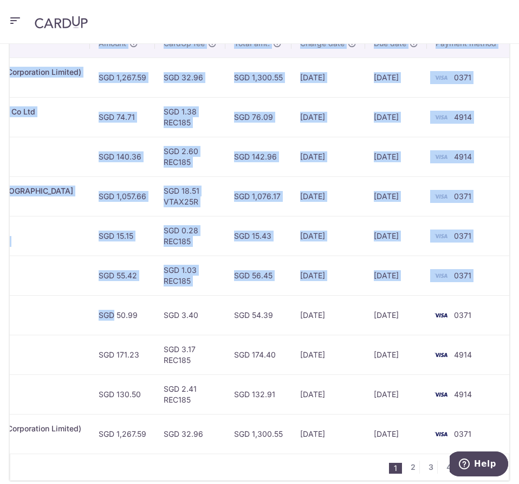
drag, startPoint x: 329, startPoint y: 453, endPoint x: 299, endPoint y: 457, distance: 30.6
click at [299, 453] on div "Status Payment ID Payment details Amount CardUp fee Total amt. Charge date Due …" at bounding box center [260, 241] width 500 height 424
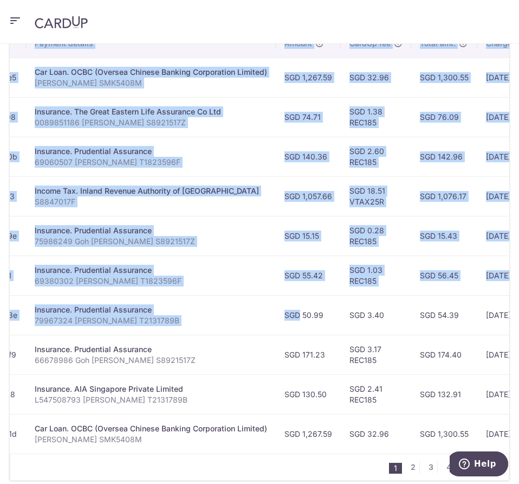
scroll to position [0, 166]
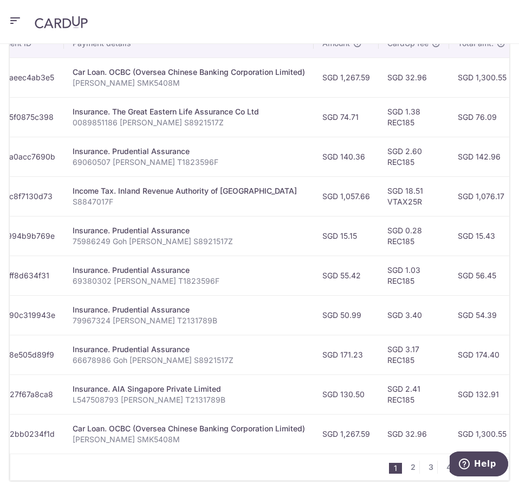
click at [187, 360] on p "66678986 Goh [PERSON_NAME] S8921517Z" at bounding box center [189, 360] width 233 height 11
drag, startPoint x: 199, startPoint y: 358, endPoint x: 72, endPoint y: 355, distance: 126.9
click at [73, 355] on p "66678986 Goh [PERSON_NAME] S8921517Z" at bounding box center [189, 360] width 233 height 11
drag, startPoint x: 189, startPoint y: 347, endPoint x: 74, endPoint y: 350, distance: 115.0
click at [74, 350] on div "Insurance. Prudential Assurance" at bounding box center [189, 349] width 233 height 11
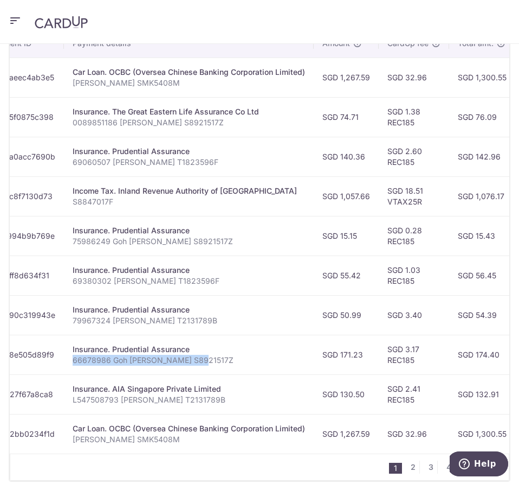
drag, startPoint x: 203, startPoint y: 390, endPoint x: 79, endPoint y: 383, distance: 123.8
click at [71, 387] on td "Insurance. AIA Singapore Private Limited L547508793 [PERSON_NAME] T2131789B" at bounding box center [189, 394] width 250 height 40
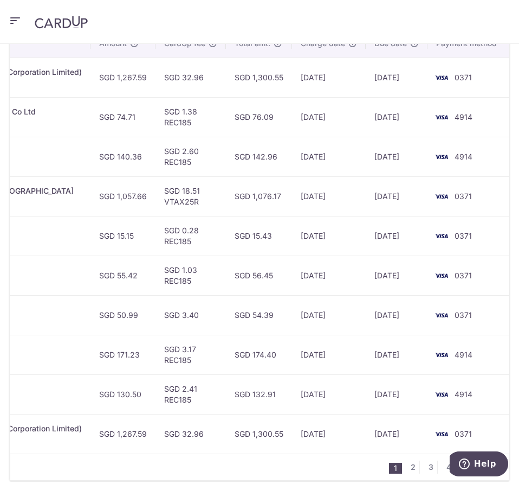
scroll to position [0, 392]
click at [168, 460] on div "1 2 3 4 5 ..." at bounding box center [260, 466] width 500 height 27
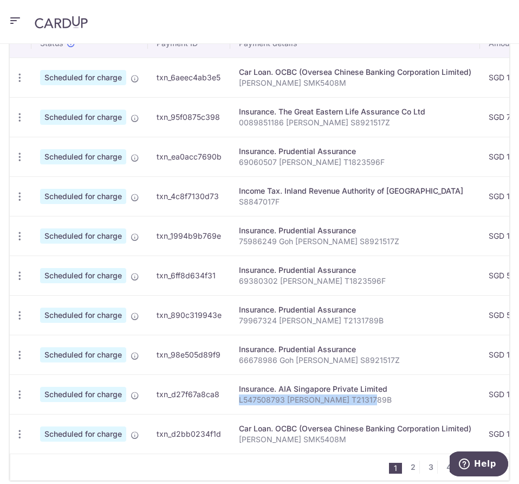
drag, startPoint x: 372, startPoint y: 399, endPoint x: 239, endPoint y: 401, distance: 133.4
click at [239, 401] on p "L547508793 [PERSON_NAME] T2131789B" at bounding box center [355, 399] width 233 height 11
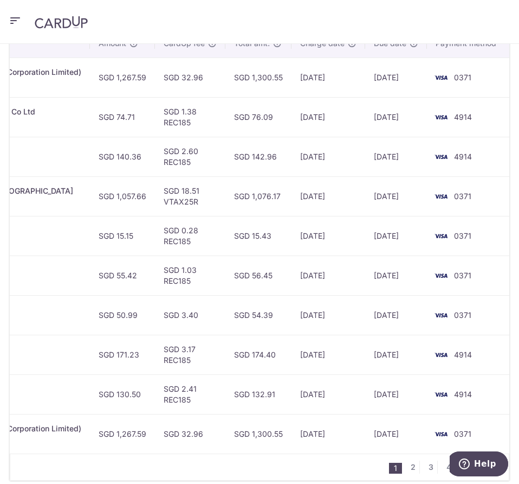
click at [271, 350] on td "SGD 174.40" at bounding box center [259, 355] width 66 height 40
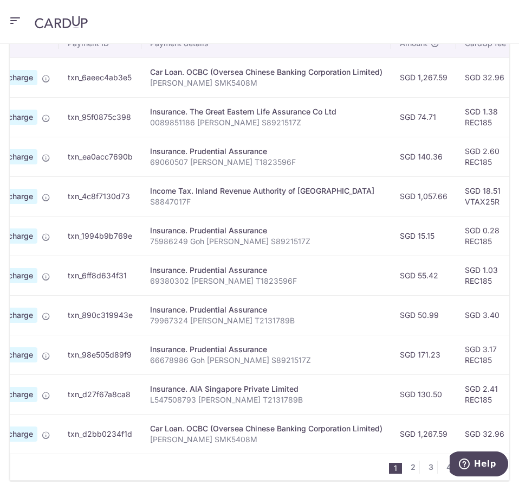
scroll to position [0, 121]
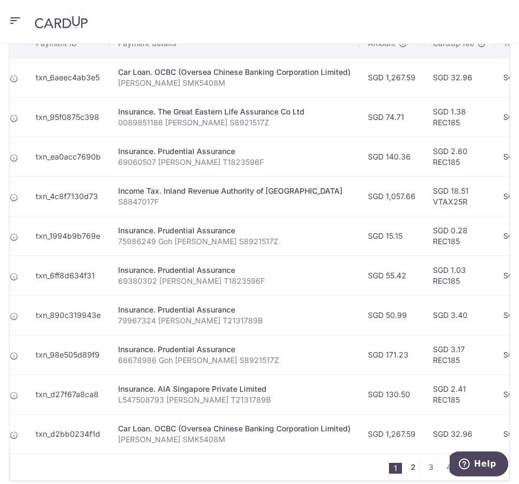
click at [408, 471] on link "2" at bounding box center [413, 466] width 13 height 13
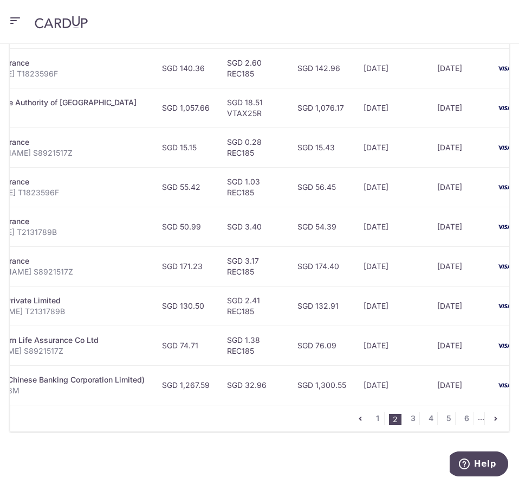
scroll to position [0, 369]
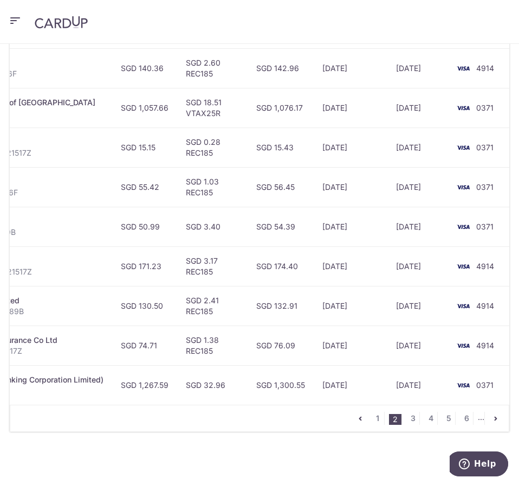
click at [355, 26] on header at bounding box center [259, 22] width 519 height 44
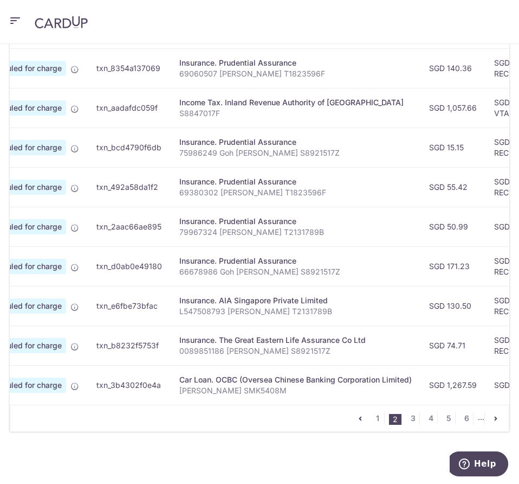
scroll to position [0, 0]
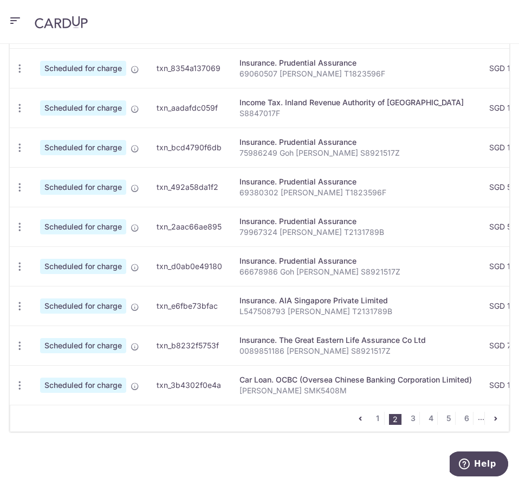
drag, startPoint x: 317, startPoint y: 55, endPoint x: 318, endPoint y: 71, distance: 16.3
click at [317, 57] on div "Insurance. Prudential Assurance" at bounding box center [356, 62] width 233 height 11
click at [19, 380] on icon "button" at bounding box center [19, 385] width 11 height 11
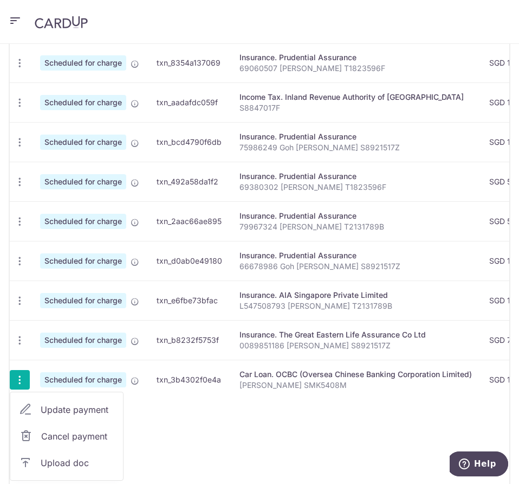
click at [54, 410] on span "Update payment" at bounding box center [78, 409] width 74 height 13
radio input "true"
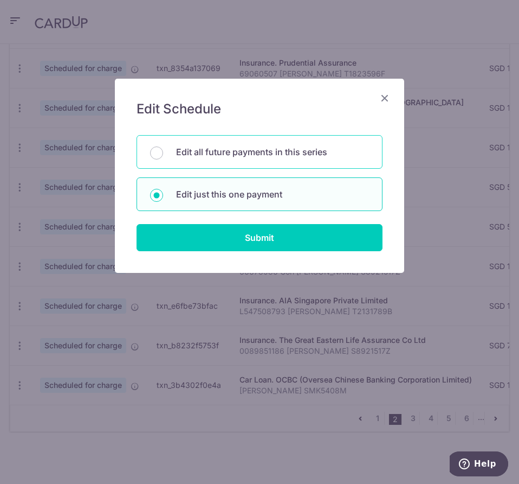
click at [245, 151] on p "Edit all future payments in this series" at bounding box center [272, 151] width 193 height 13
click at [163, 151] on input "Edit all future payments in this series" at bounding box center [156, 152] width 13 height 13
radio input "true"
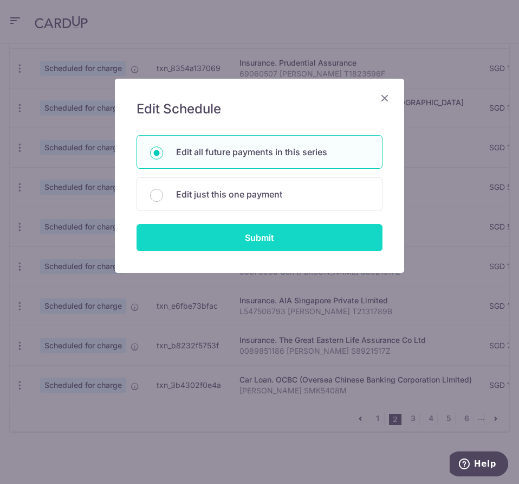
click at [235, 240] on input "Submit" at bounding box center [260, 237] width 246 height 27
radio input "true"
type input "1,267.59"
type input "[PERSON_NAME] SMK5408M"
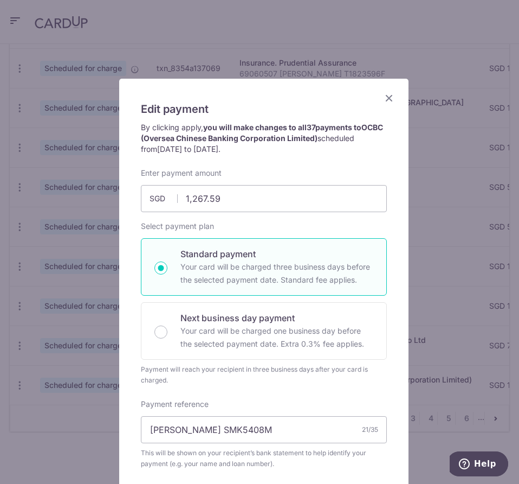
click at [383, 96] on icon "Close" at bounding box center [389, 98] width 13 height 14
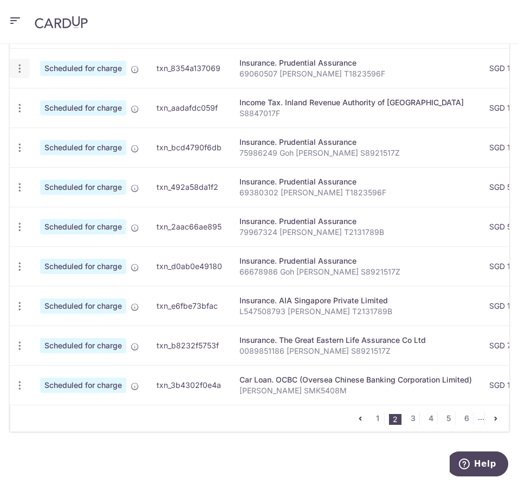
click at [21, 65] on icon "button" at bounding box center [19, 68] width 11 height 11
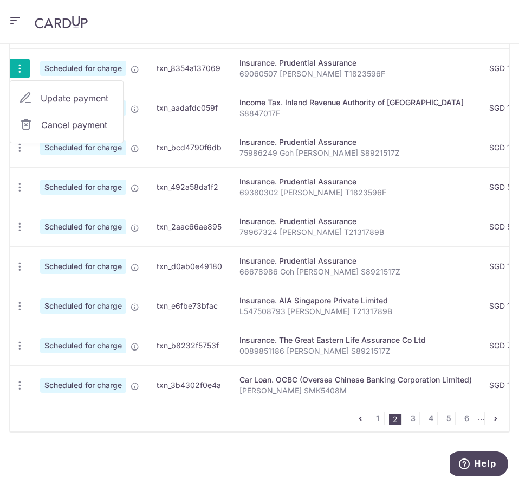
click at [73, 92] on span "Update payment" at bounding box center [78, 98] width 74 height 13
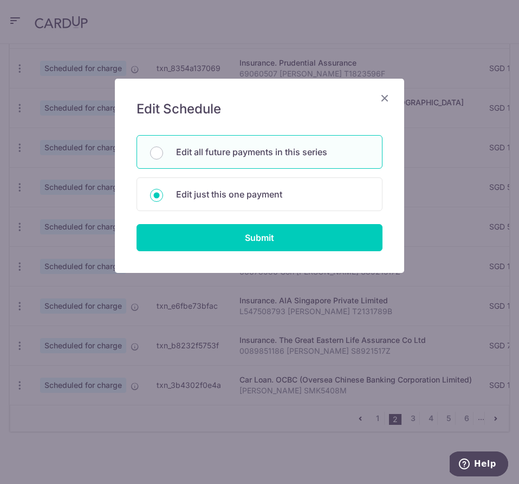
click at [230, 146] on p "Edit all future payments in this series" at bounding box center [272, 151] width 193 height 13
click at [163, 146] on input "Edit all future payments in this series" at bounding box center [156, 152] width 13 height 13
radio input "true"
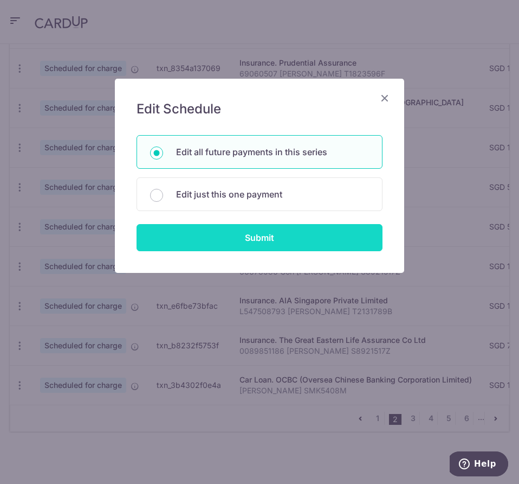
click at [287, 237] on input "Submit" at bounding box center [260, 237] width 246 height 27
type input "140.36"
radio input "true"
type input "69060507 [PERSON_NAME] T1823596F"
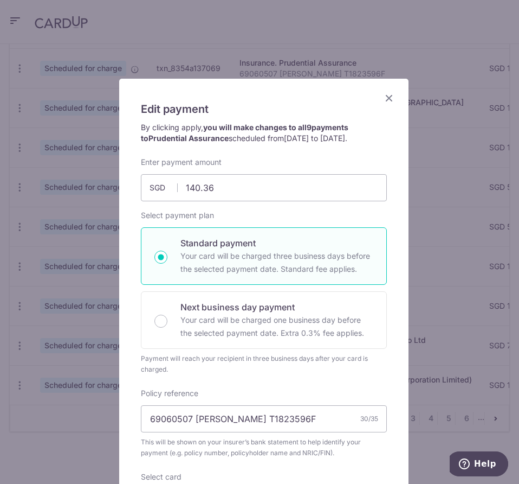
click at [383, 93] on icon "Close" at bounding box center [389, 98] width 13 height 14
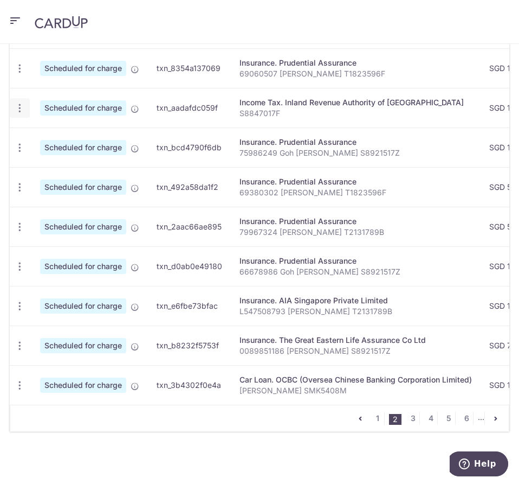
click at [18, 104] on icon "button" at bounding box center [19, 107] width 11 height 11
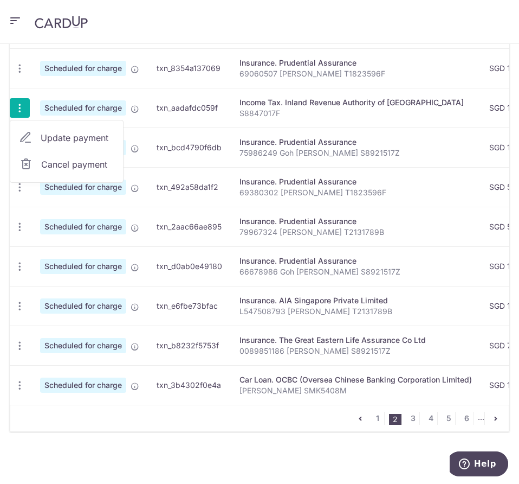
click at [65, 134] on span "Update payment" at bounding box center [78, 137] width 74 height 13
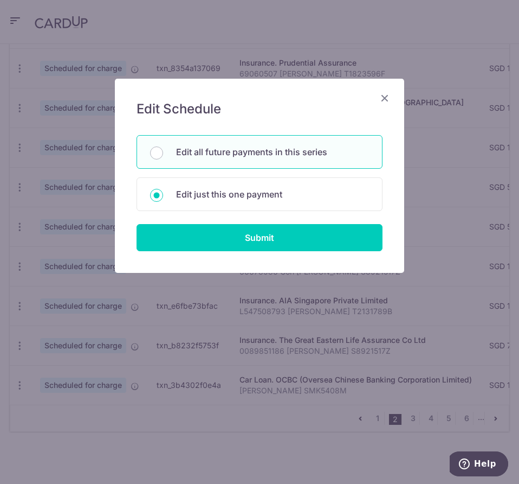
click at [253, 162] on div "Edit all future payments in this series" at bounding box center [260, 152] width 246 height 34
radio input "true"
drag, startPoint x: 271, startPoint y: 240, endPoint x: 322, endPoint y: 244, distance: 50.6
click at [272, 240] on input "Submit" at bounding box center [260, 237] width 246 height 27
type input "1,057.66"
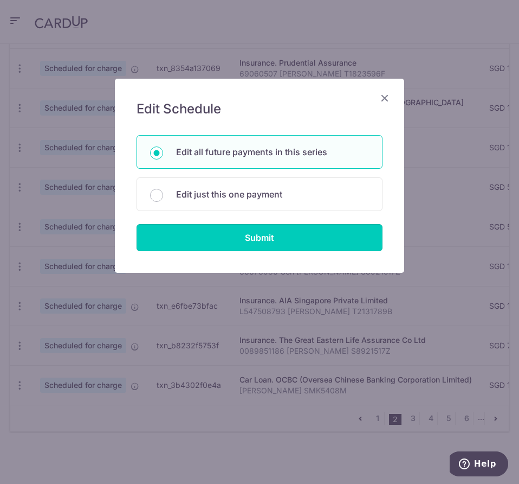
radio input "true"
type input "S8847017F"
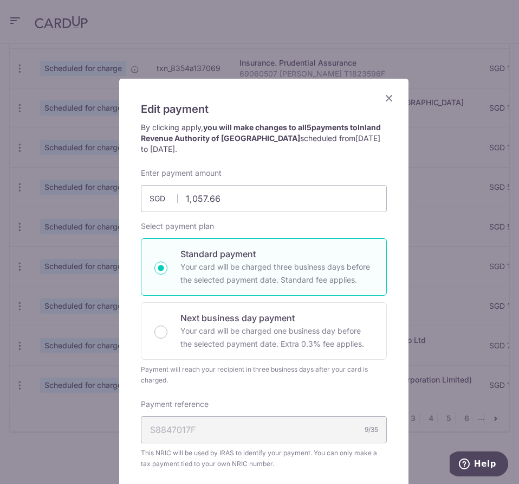
drag, startPoint x: 381, startPoint y: 101, endPoint x: 365, endPoint y: 111, distance: 19.3
click at [383, 101] on icon "Close" at bounding box center [389, 98] width 13 height 14
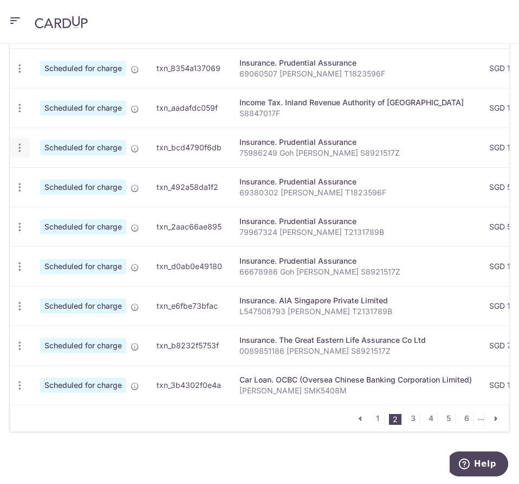
click at [20, 144] on icon "button" at bounding box center [19, 147] width 11 height 11
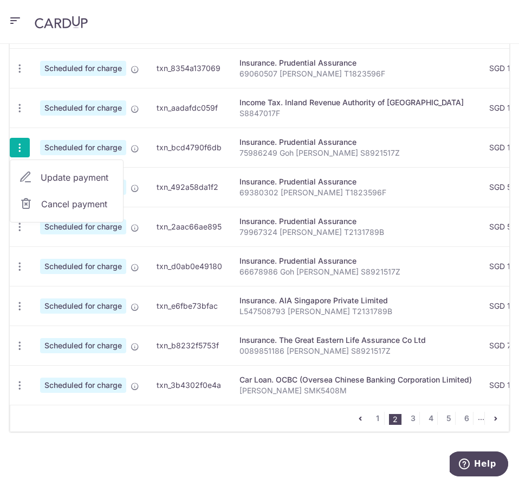
click at [51, 171] on span "Update payment" at bounding box center [78, 177] width 74 height 13
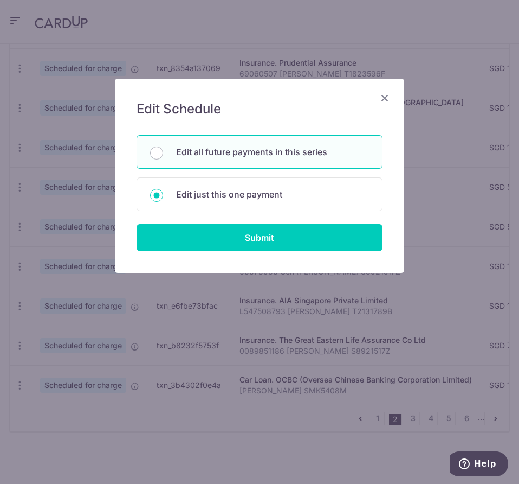
click at [389, 100] on icon "Close" at bounding box center [384, 98] width 13 height 14
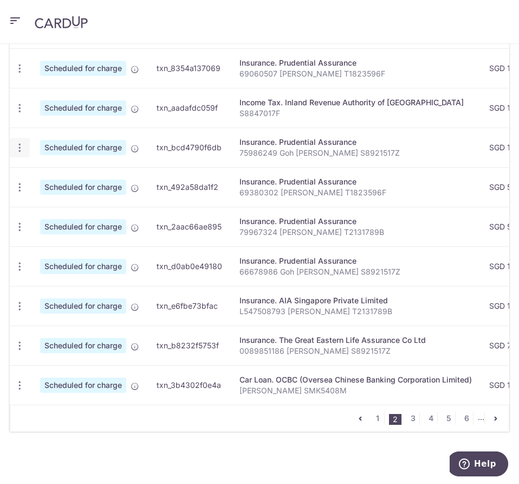
click at [19, 144] on icon "button" at bounding box center [19, 147] width 11 height 11
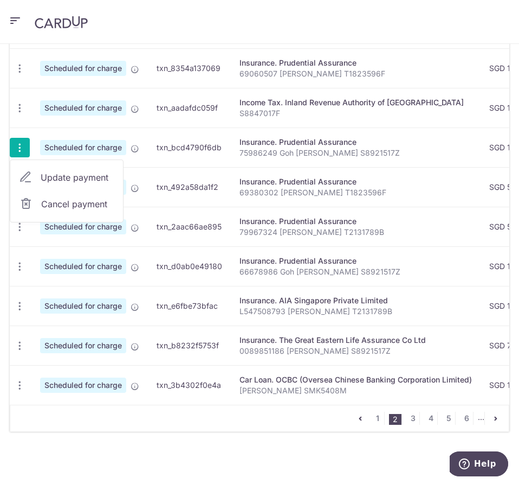
click at [80, 174] on span "Update payment" at bounding box center [78, 177] width 74 height 13
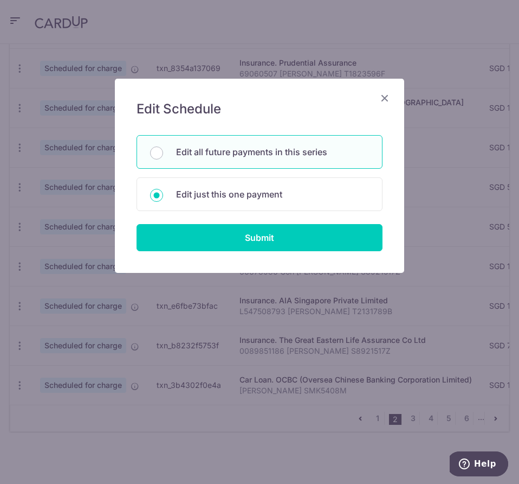
click at [266, 156] on p "Edit all future payments in this series" at bounding box center [272, 151] width 193 height 13
click at [163, 156] on input "Edit all future payments in this series" at bounding box center [156, 152] width 13 height 13
radio input "true"
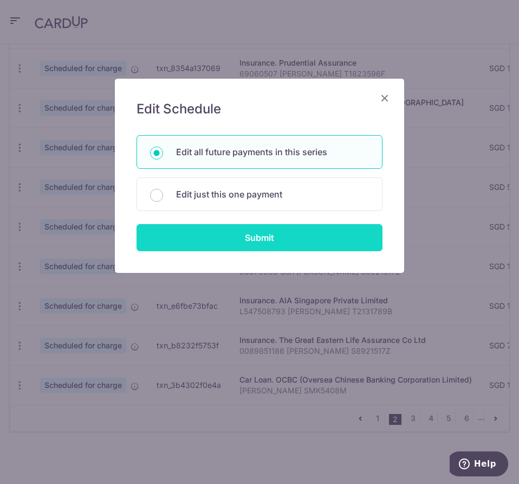
click at [255, 234] on input "Submit" at bounding box center [260, 237] width 246 height 27
type input "15.15"
radio input "true"
type input "75986249 Goh [PERSON_NAME] S8921517Z"
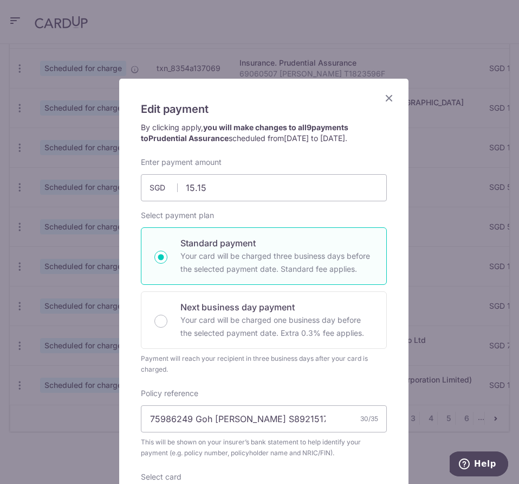
drag, startPoint x: 374, startPoint y: 98, endPoint x: 385, endPoint y: 97, distance: 11.4
click at [379, 98] on div "Edit payment By clicking apply, you will make changes to all 9 payments to Prud…" at bounding box center [264, 407] width 291 height 658
click at [386, 97] on icon "Close" at bounding box center [389, 98] width 13 height 14
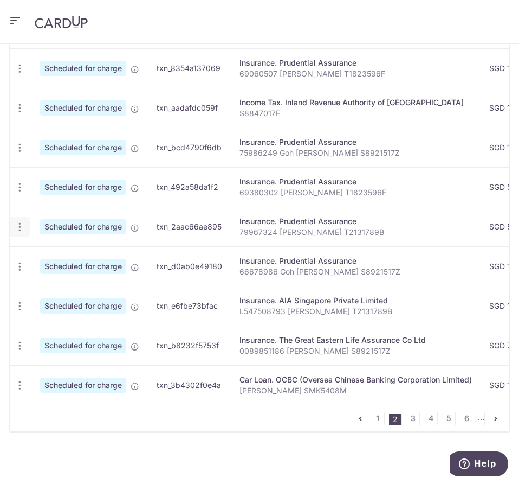
click at [17, 223] on icon "button" at bounding box center [19, 226] width 11 height 11
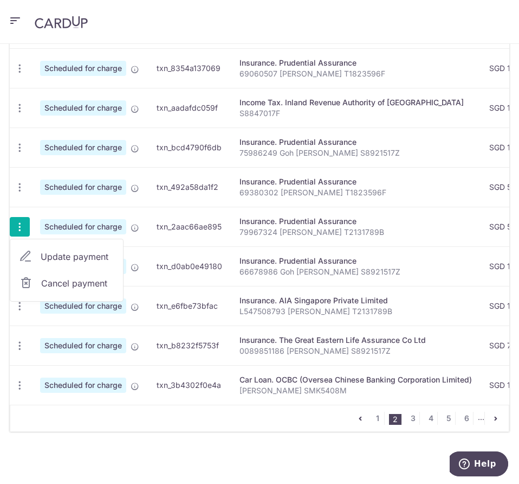
click at [67, 252] on span "Update payment" at bounding box center [78, 256] width 74 height 13
radio input "true"
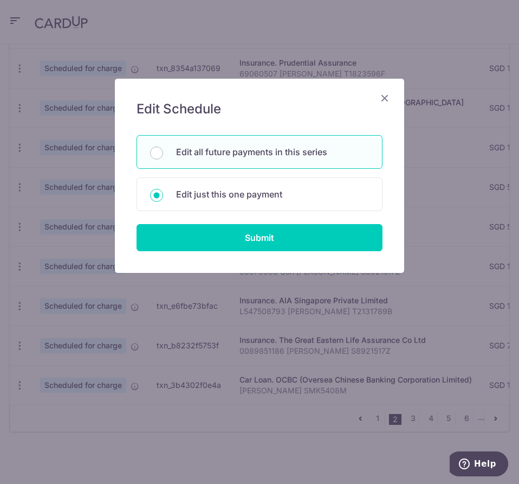
click at [301, 154] on p "Edit all future payments in this series" at bounding box center [272, 151] width 193 height 13
click at [163, 154] on input "Edit all future payments in this series" at bounding box center [156, 152] width 13 height 13
radio input "true"
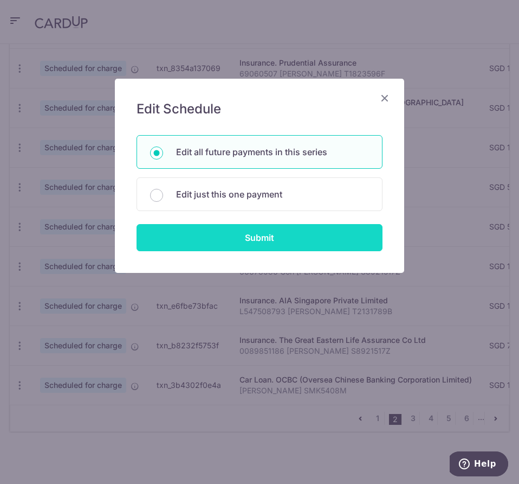
click at [288, 238] on input "Submit" at bounding box center [260, 237] width 246 height 27
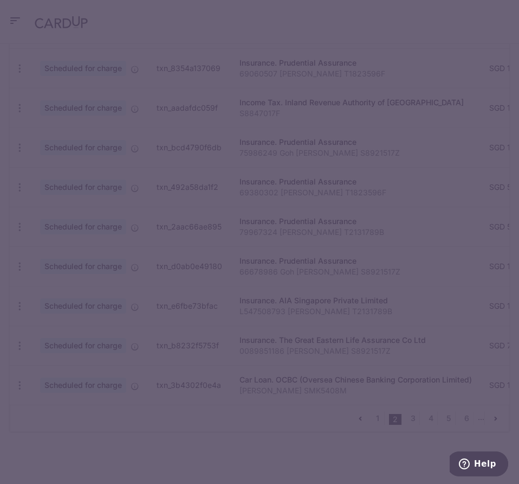
type input "50.99"
radio input "true"
type input "79967324 [PERSON_NAME] T2131789B"
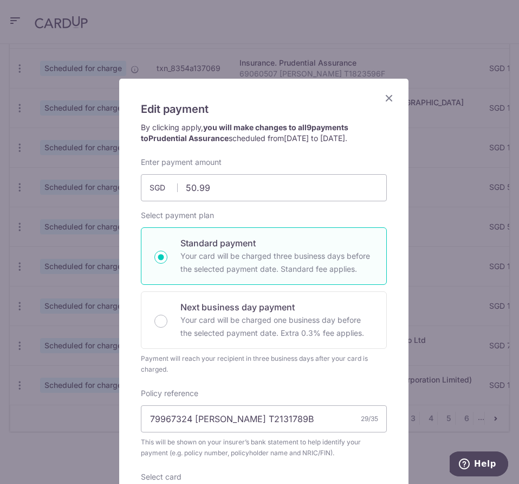
click at [383, 107] on div "Edit payment By clicking apply, you will make changes to all 9 payments to Prud…" at bounding box center [264, 399] width 290 height 641
click at [383, 99] on icon "Close" at bounding box center [389, 98] width 13 height 14
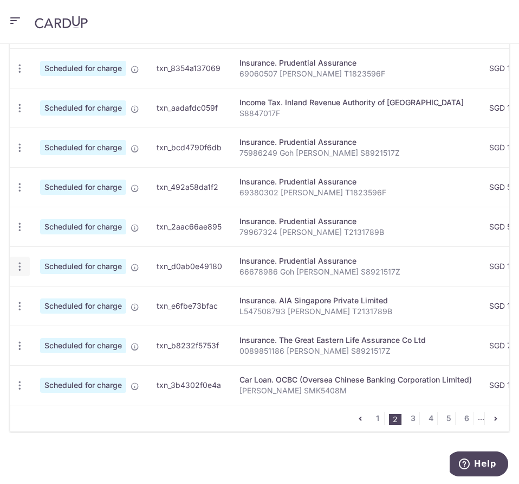
click at [17, 265] on icon "button" at bounding box center [19, 266] width 11 height 11
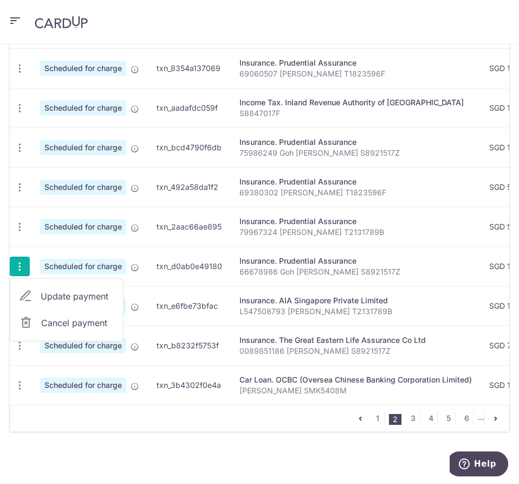
click at [81, 290] on span "Update payment" at bounding box center [78, 296] width 74 height 13
radio input "true"
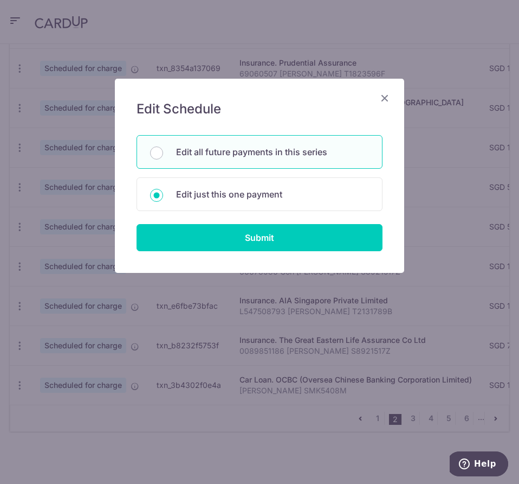
click at [261, 156] on p "Edit all future payments in this series" at bounding box center [272, 151] width 193 height 13
click at [163, 156] on input "Edit all future payments in this series" at bounding box center [156, 152] width 13 height 13
radio input "true"
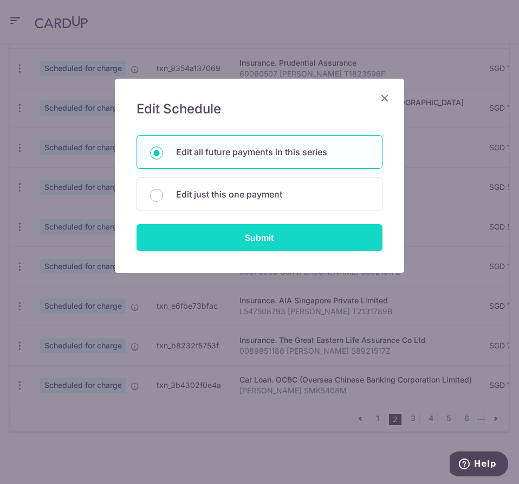
click at [273, 241] on input "Submit" at bounding box center [260, 237] width 246 height 27
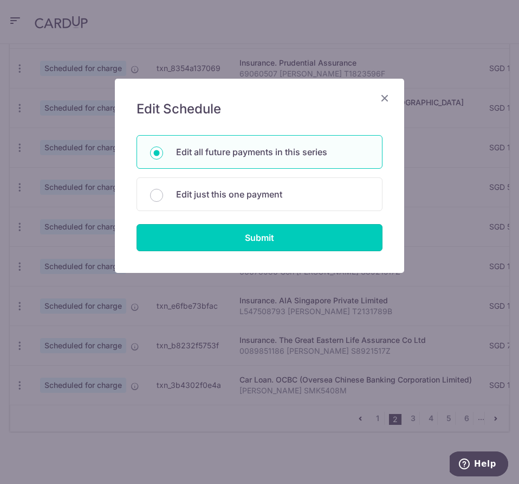
type input "171.23"
radio input "true"
type input "66678986 Goh [PERSON_NAME] S8921517Z"
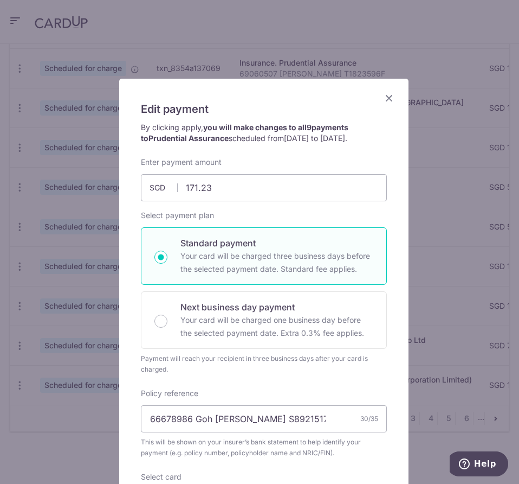
click at [390, 93] on div "Edit payment By clicking apply, you will make changes to all 9 payments to Prud…" at bounding box center [264, 407] width 291 height 658
click at [383, 102] on icon "Close" at bounding box center [389, 98] width 13 height 14
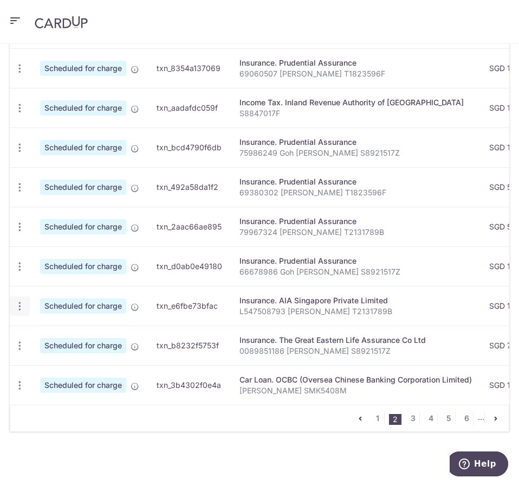
click at [22, 304] on icon "button" at bounding box center [19, 305] width 11 height 11
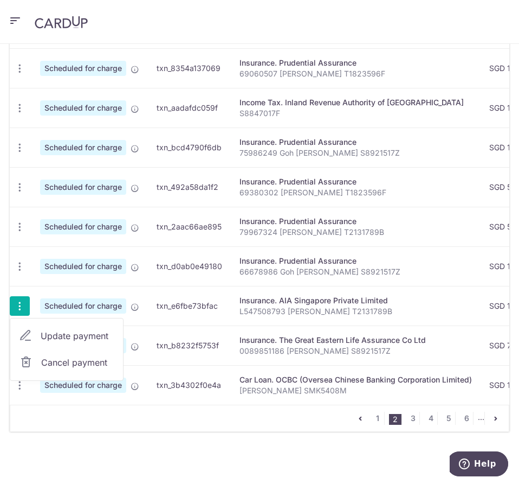
click at [62, 329] on span "Update payment" at bounding box center [78, 335] width 74 height 13
radio input "true"
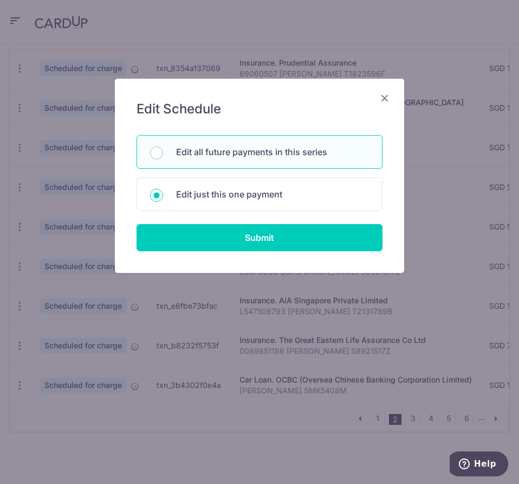
click at [226, 157] on p "Edit all future payments in this series" at bounding box center [272, 151] width 193 height 13
click at [163, 157] on input "Edit all future payments in this series" at bounding box center [156, 152] width 13 height 13
radio input "true"
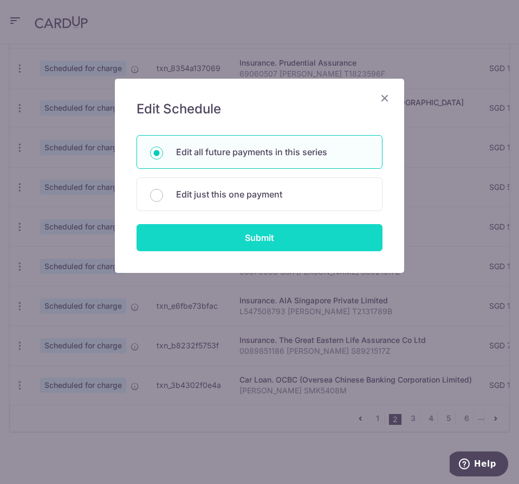
click at [264, 242] on input "Submit" at bounding box center [260, 237] width 246 height 27
type input "130.50"
radio input "true"
type input "L547508793 [PERSON_NAME] T2131789B"
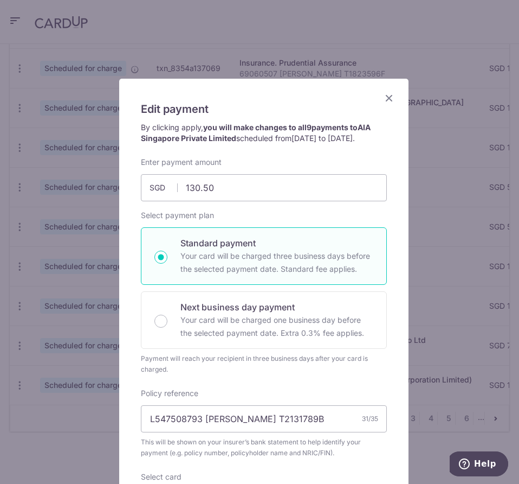
click at [387, 99] on icon "Close" at bounding box center [389, 98] width 13 height 14
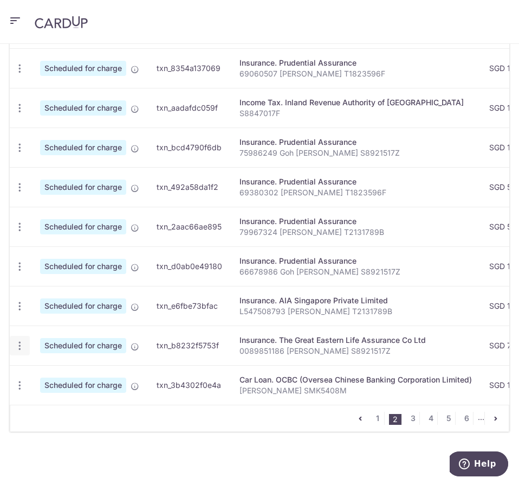
click at [21, 340] on icon "button" at bounding box center [19, 345] width 11 height 11
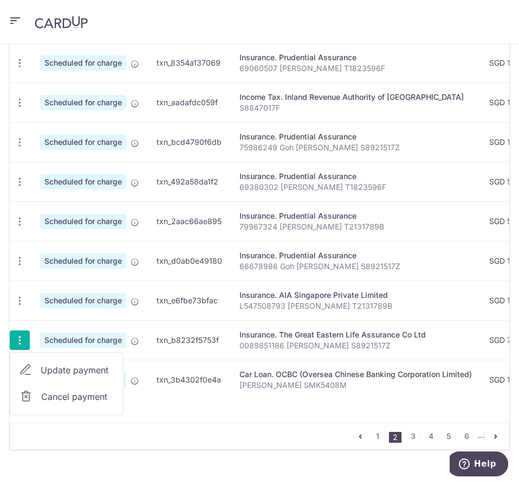
click at [35, 371] on link "Update payment" at bounding box center [66, 370] width 113 height 26
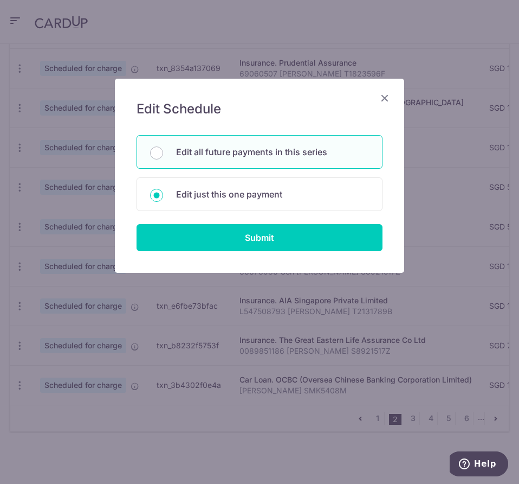
click at [231, 158] on p "Edit all future payments in this series" at bounding box center [272, 151] width 193 height 13
click at [163, 158] on input "Edit all future payments in this series" at bounding box center [156, 152] width 13 height 13
radio input "true"
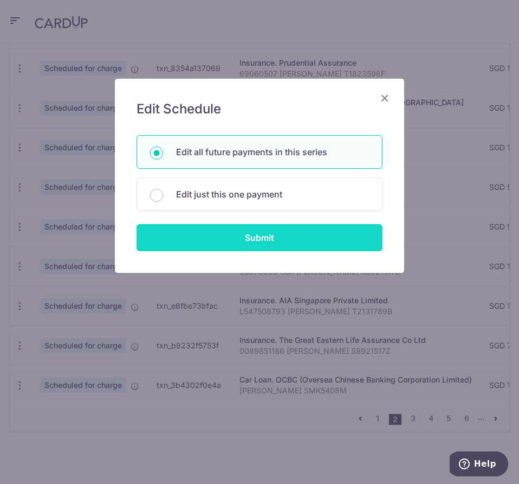
click at [279, 236] on input "Submit" at bounding box center [260, 237] width 246 height 27
type input "74.71"
radio input "true"
type input "0089851186 [PERSON_NAME] S8921517Z"
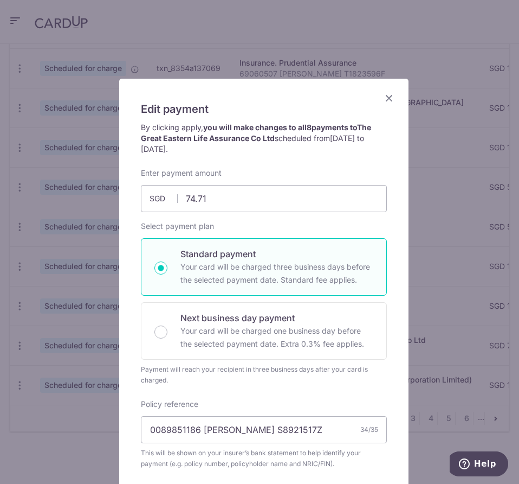
click at [383, 100] on icon "Close" at bounding box center [389, 98] width 13 height 14
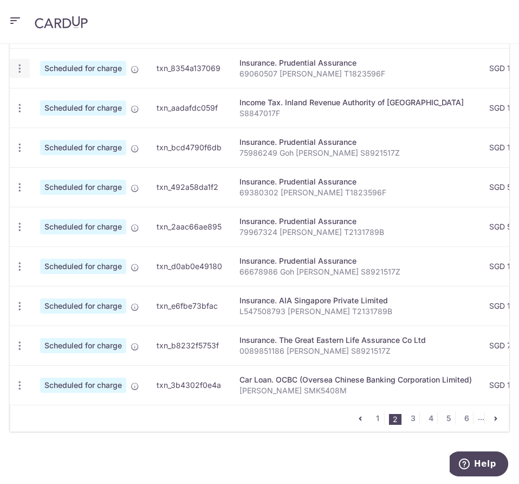
click at [20, 63] on icon "button" at bounding box center [19, 68] width 11 height 11
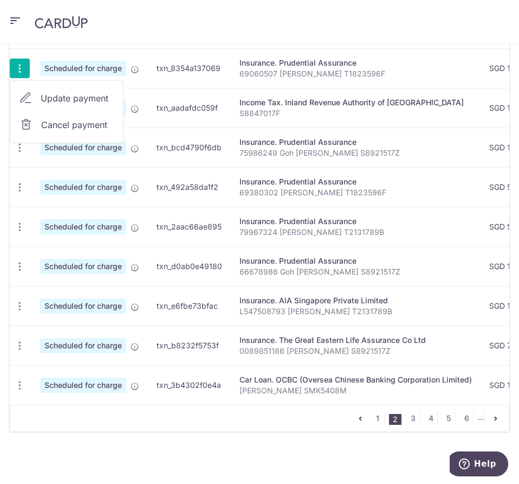
click at [49, 93] on span "Update payment" at bounding box center [78, 98] width 74 height 13
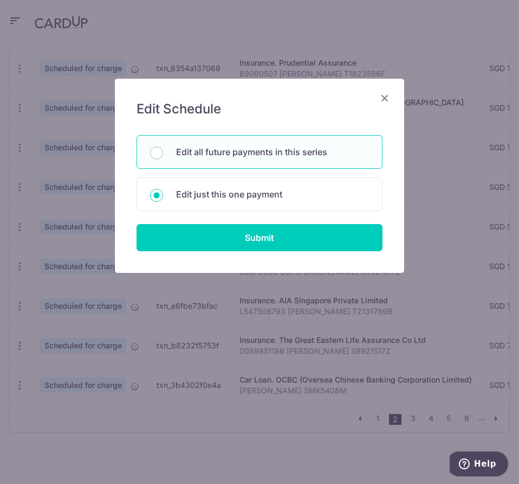
click at [291, 152] on p "Edit all future payments in this series" at bounding box center [272, 151] width 193 height 13
click at [163, 152] on input "Edit all future payments in this series" at bounding box center [156, 152] width 13 height 13
radio input "true"
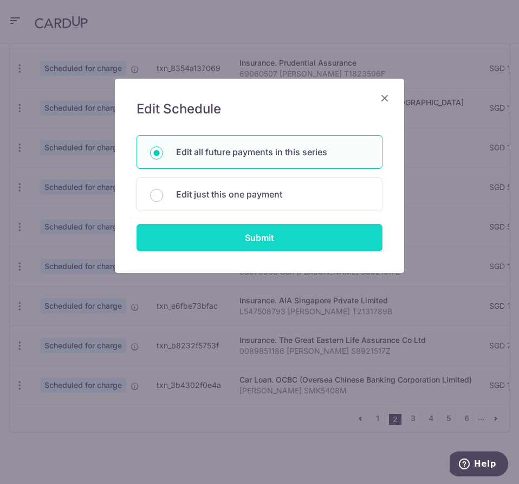
click at [293, 242] on input "Submit" at bounding box center [260, 237] width 246 height 27
type input "140.36"
radio input "true"
type input "69060507 [PERSON_NAME] T1823596F"
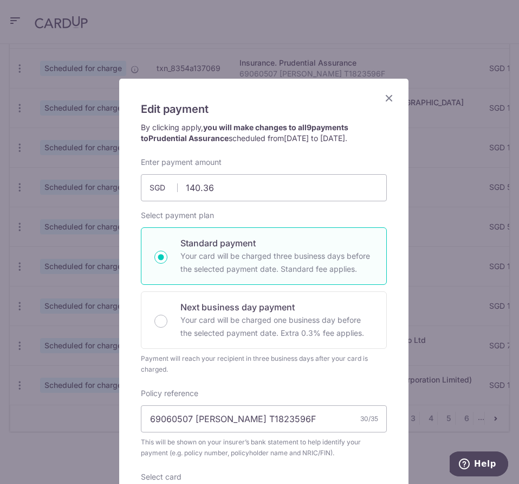
click at [388, 97] on icon "Close" at bounding box center [389, 98] width 13 height 14
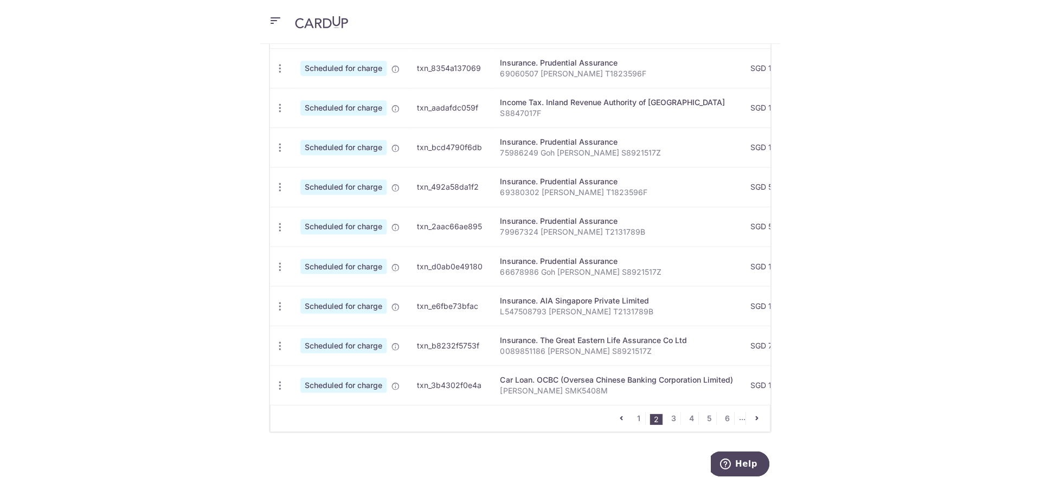
scroll to position [359, 0]
